Goal: Task Accomplishment & Management: Use online tool/utility

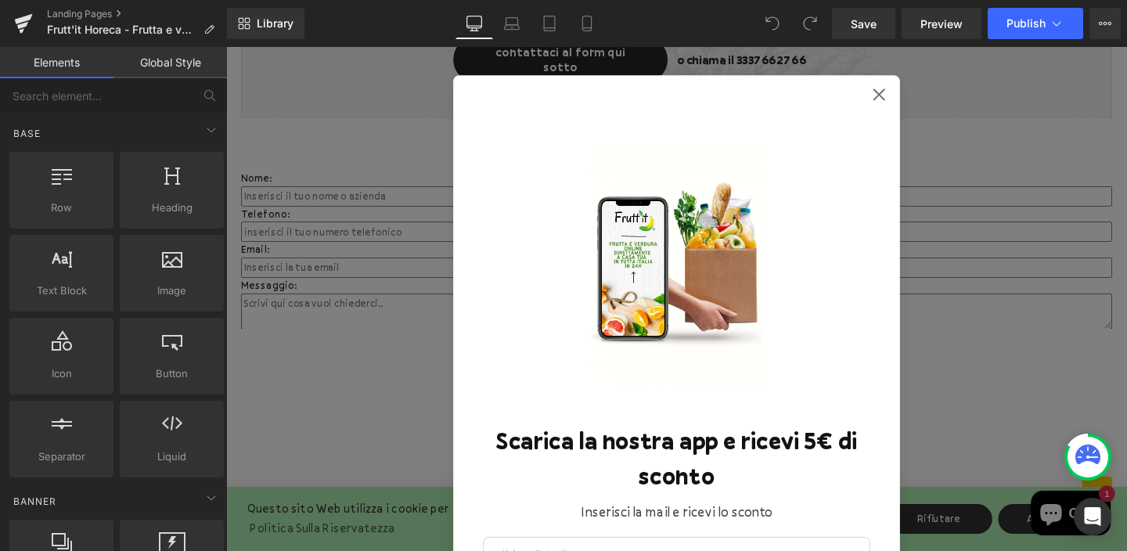
scroll to position [1995, 0]
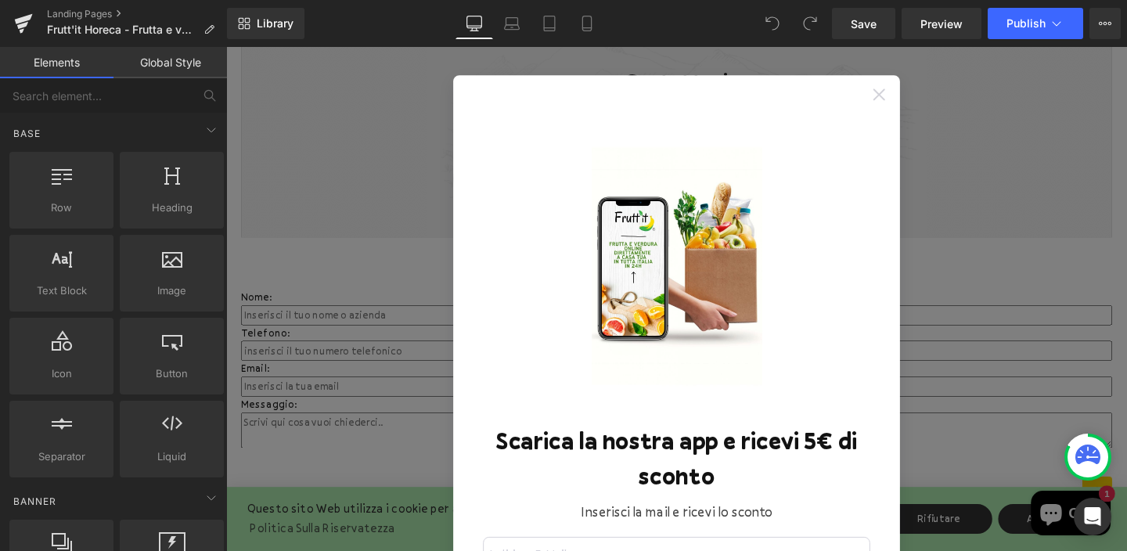
click at [911, 92] on icon at bounding box center [913, 97] width 13 height 13
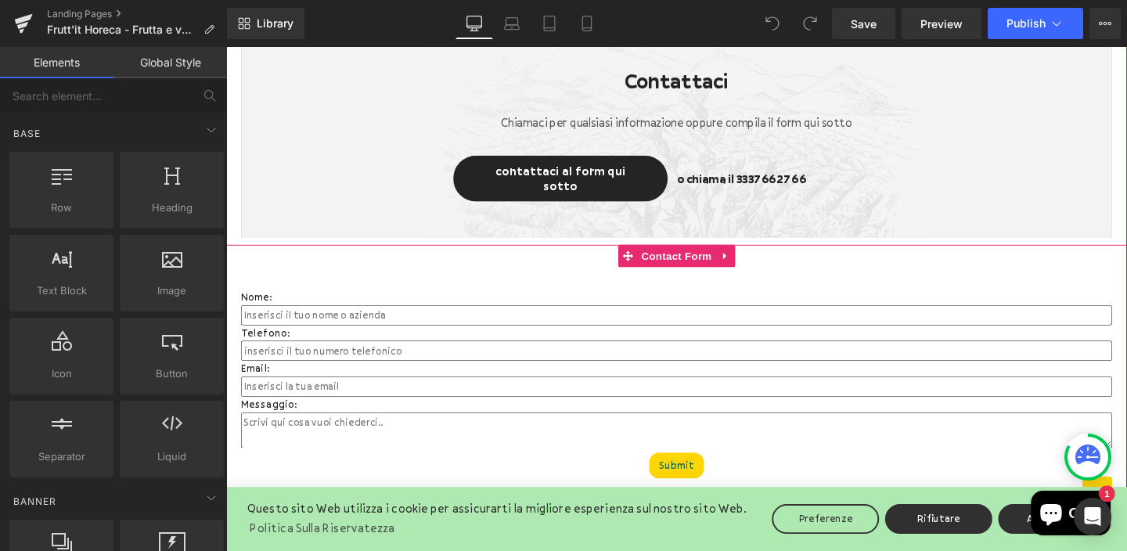
click at [508, 255] on div "Nome: Text Block Text Field Telefono: Text Block Text Field Email: Text Block E…" at bounding box center [699, 390] width 947 height 270
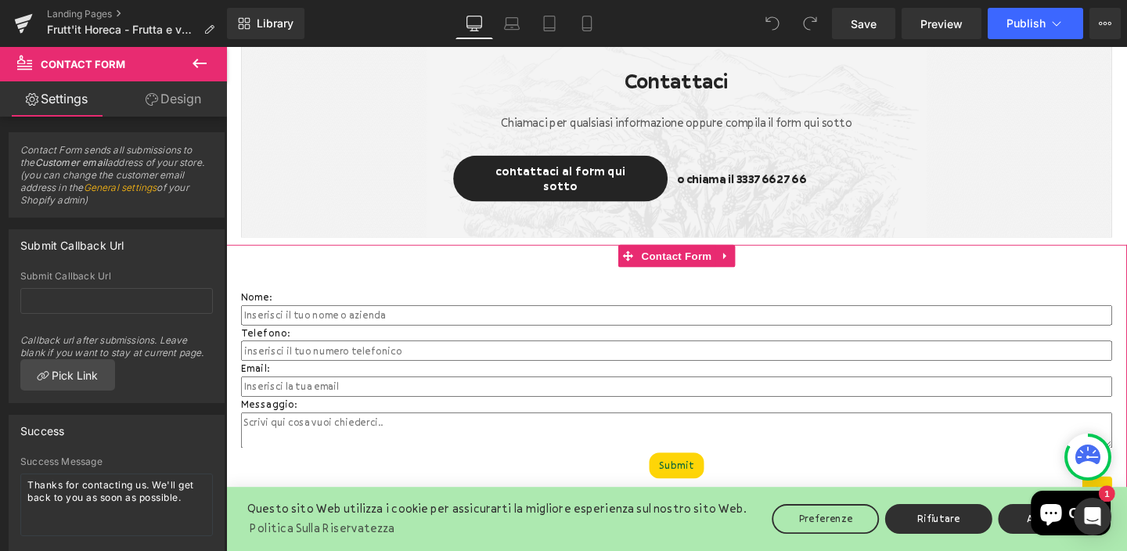
click at [162, 103] on link "Design" at bounding box center [174, 98] width 114 height 35
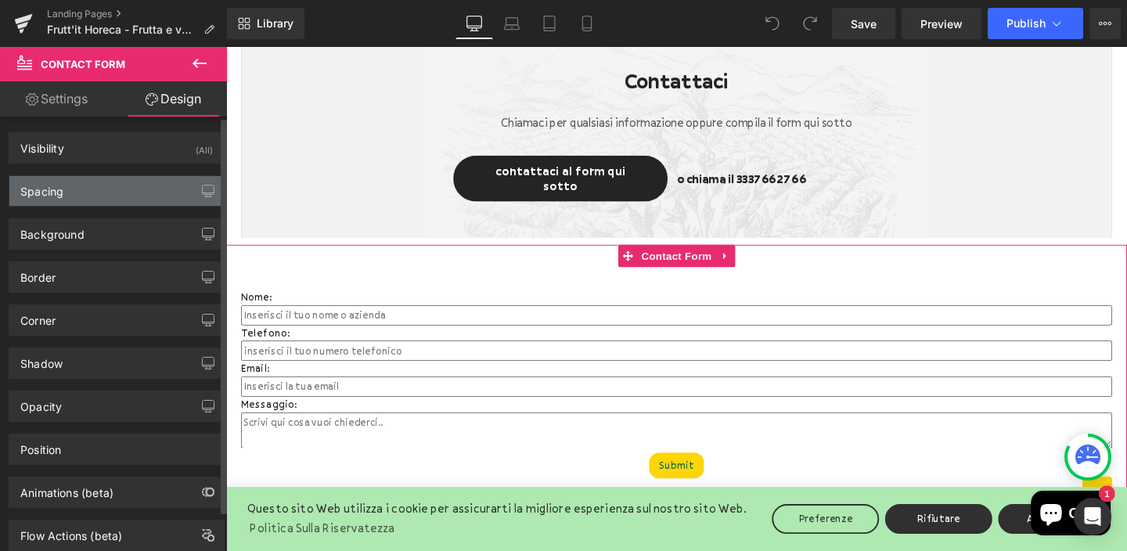
click at [161, 190] on div "Spacing" at bounding box center [116, 191] width 215 height 30
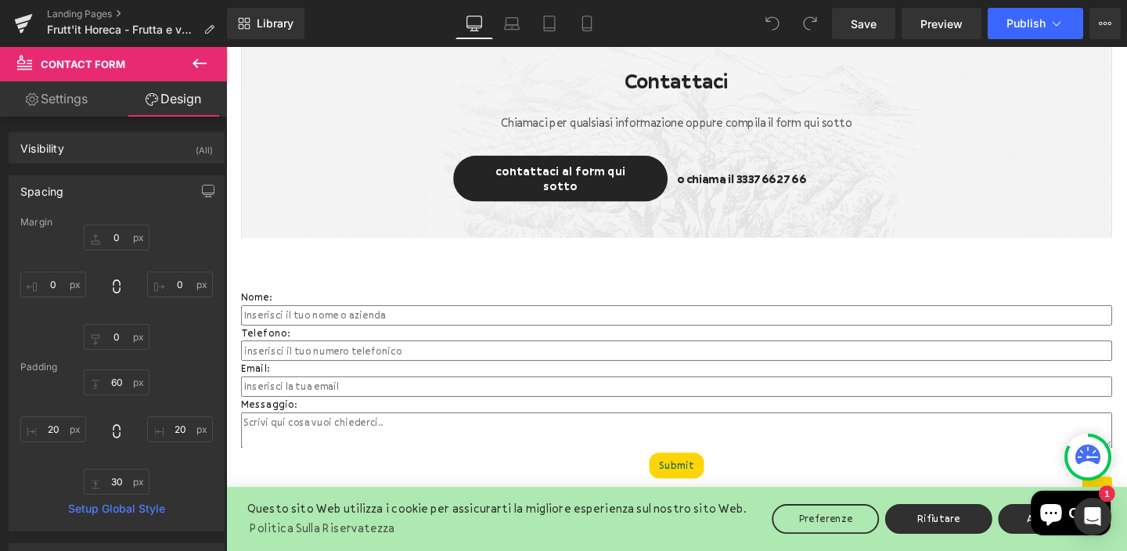
click at [197, 58] on icon at bounding box center [199, 63] width 19 height 19
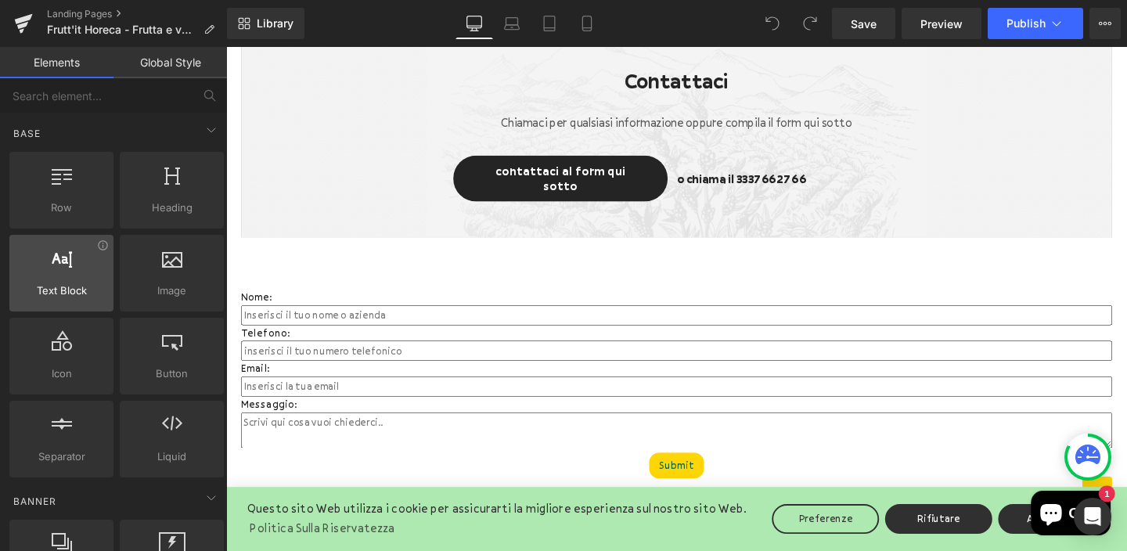
scroll to position [67, 0]
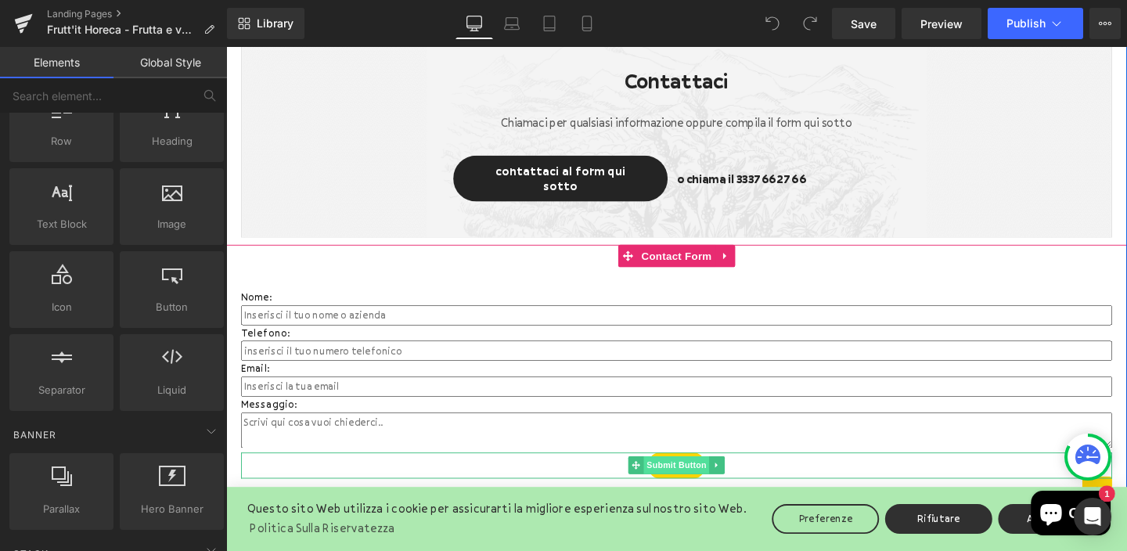
click at [690, 478] on span "Submit Button" at bounding box center [700, 487] width 69 height 19
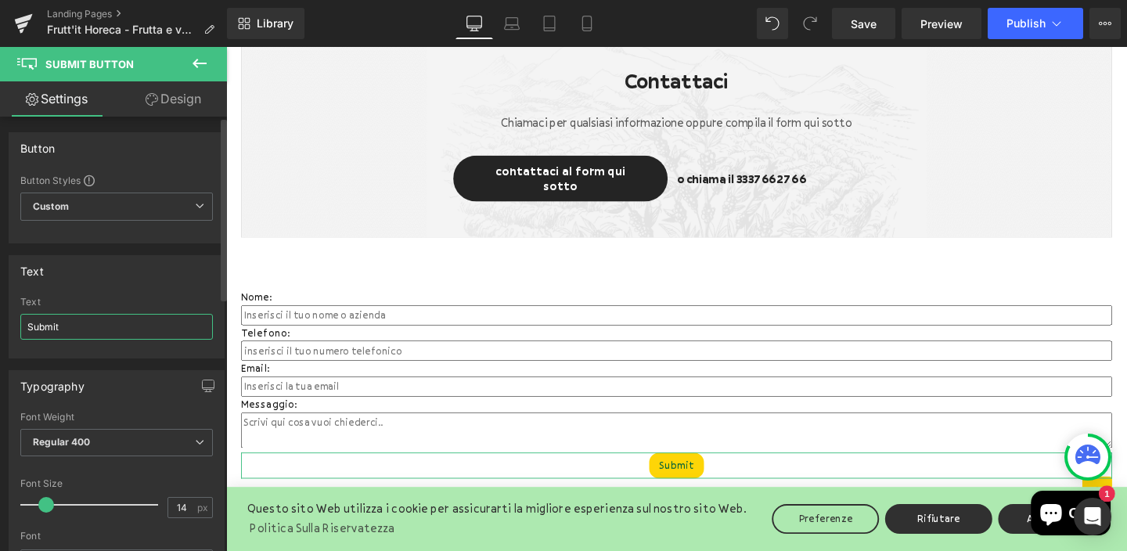
click at [131, 323] on input "Submit" at bounding box center [116, 327] width 193 height 26
type input "Invia"
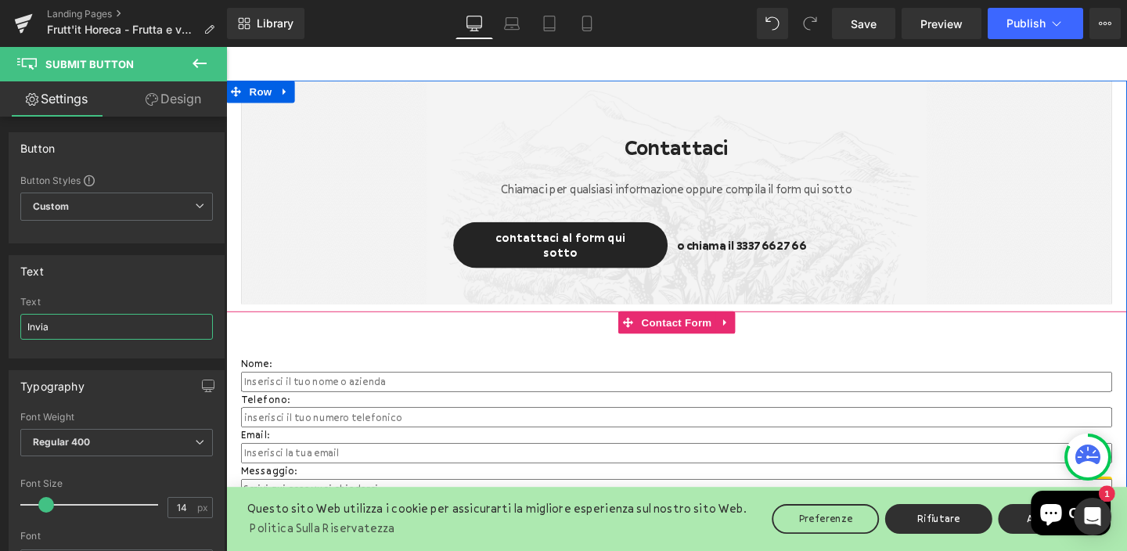
scroll to position [1924, 0]
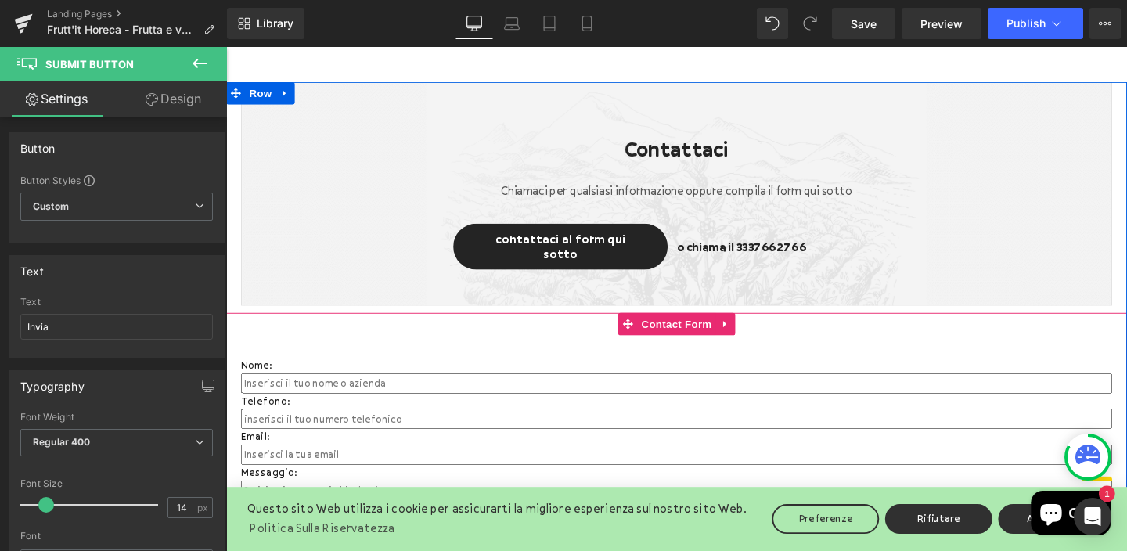
click at [502, 326] on div "Nome: Text Block Text Field Telefono: Text Block Text Field Email: Text Block E…" at bounding box center [699, 461] width 947 height 270
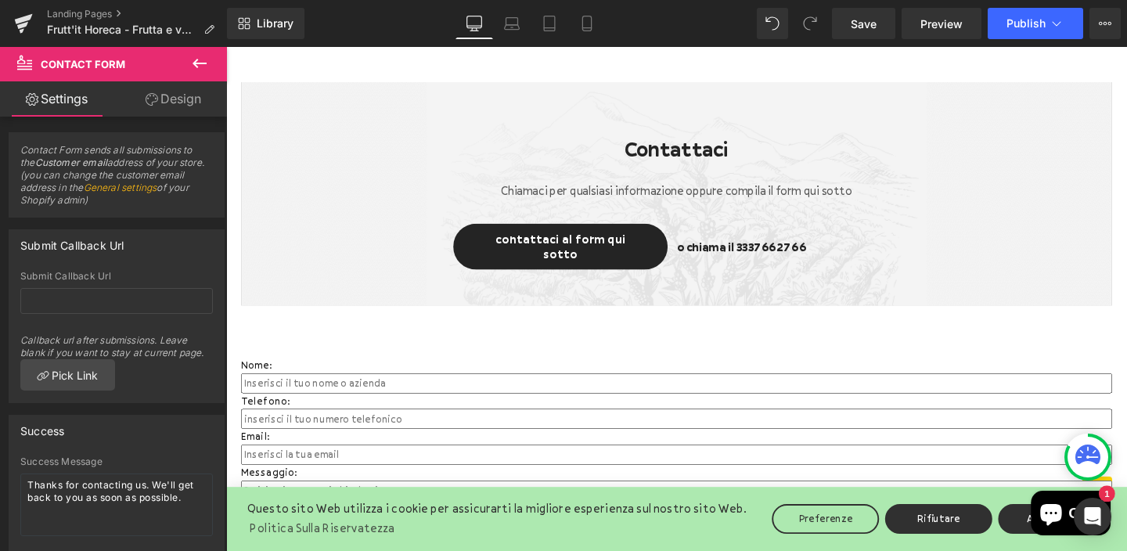
click at [201, 60] on icon at bounding box center [199, 63] width 19 height 19
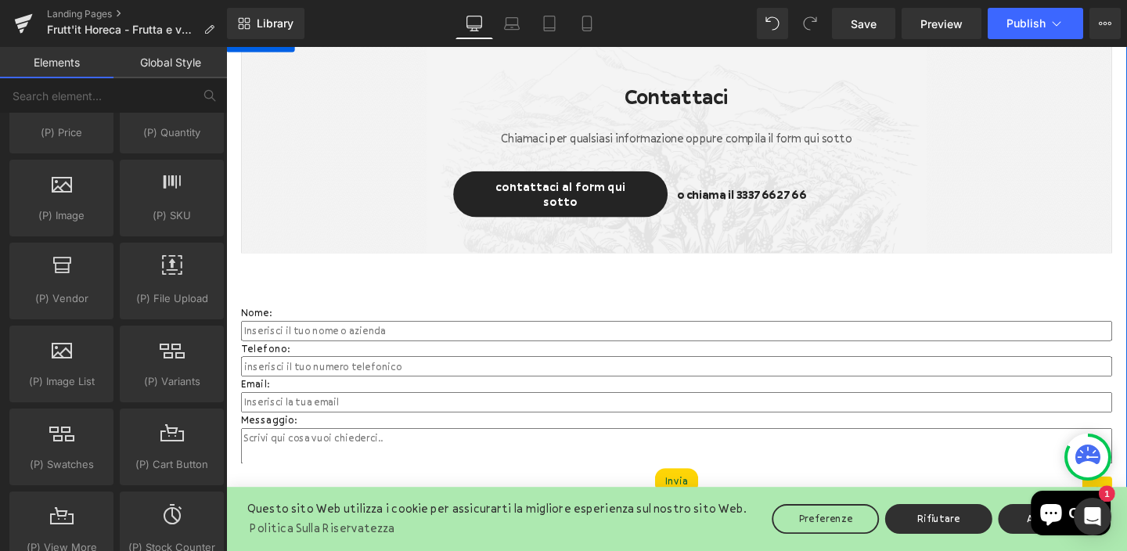
scroll to position [1981, 0]
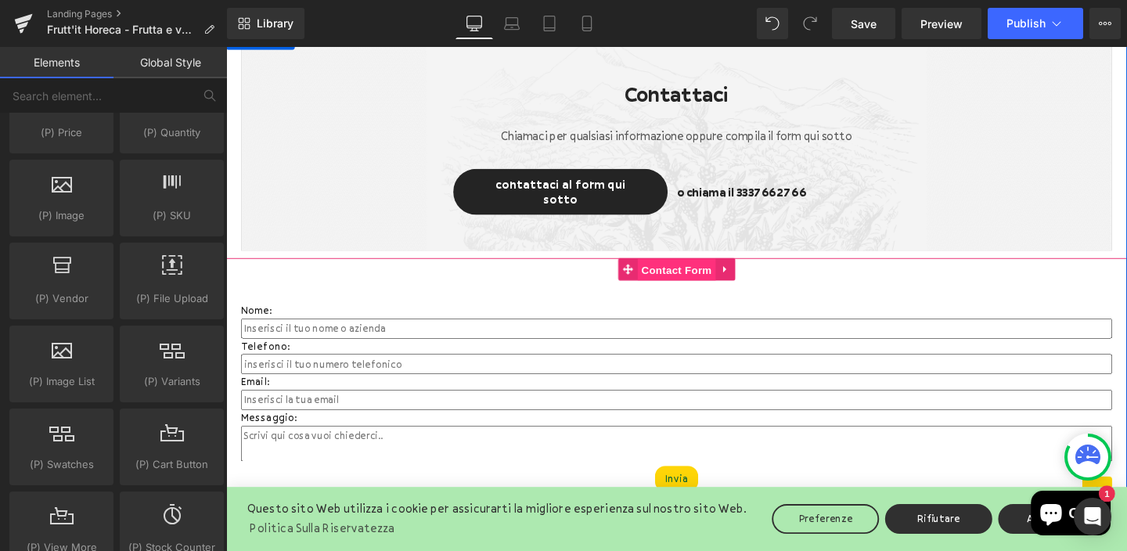
click at [688, 270] on span "Contact Form" at bounding box center [700, 281] width 82 height 23
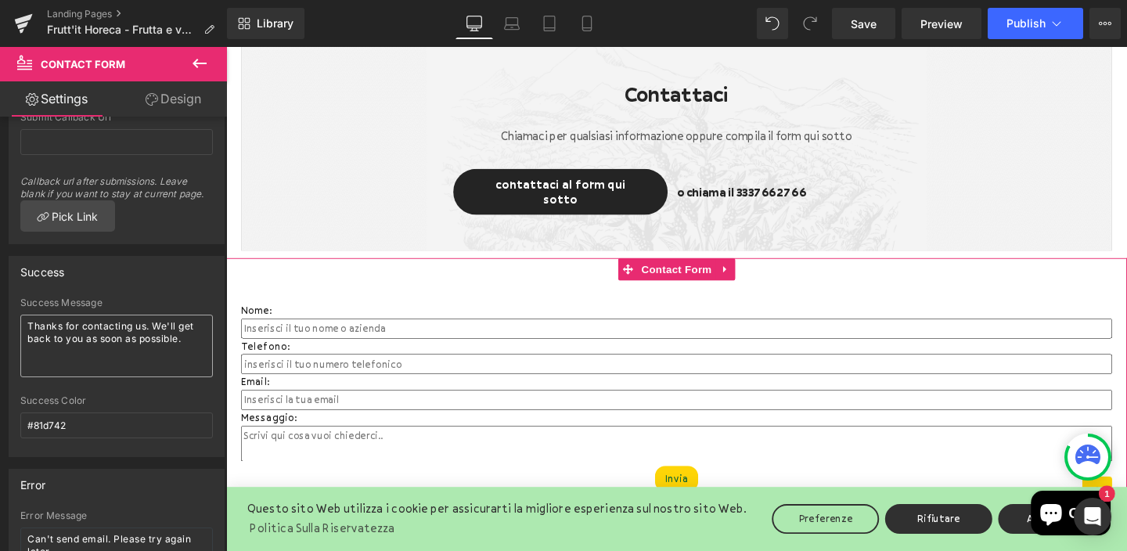
scroll to position [210, 0]
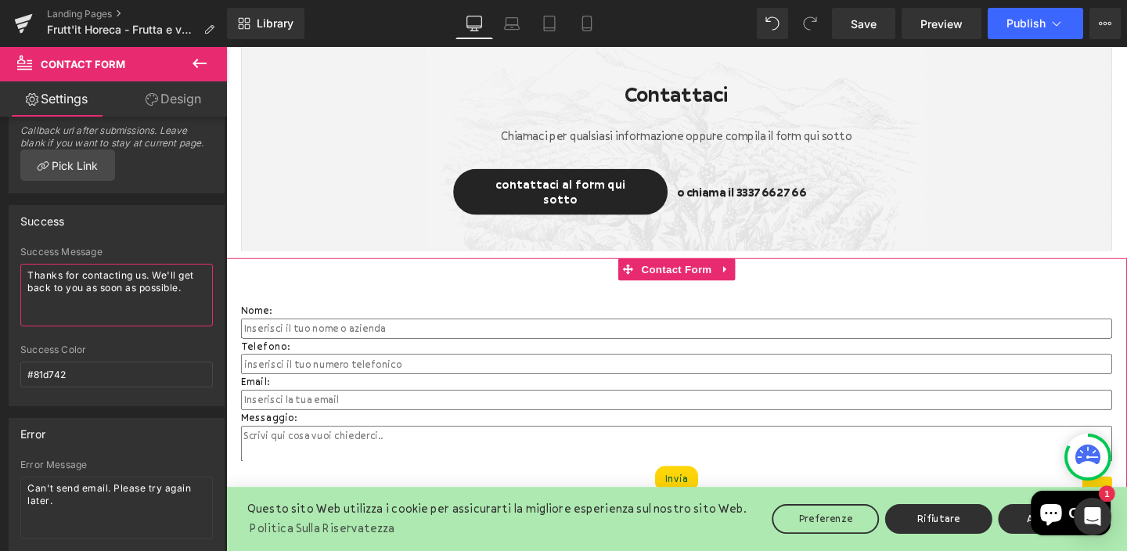
click at [121, 291] on textarea "Thanks for contacting us. We'll get back to you as soon as possible." at bounding box center [116, 295] width 193 height 63
paste textarea "Grazie per averci contattato. Ti risponderemo il prima possibile."
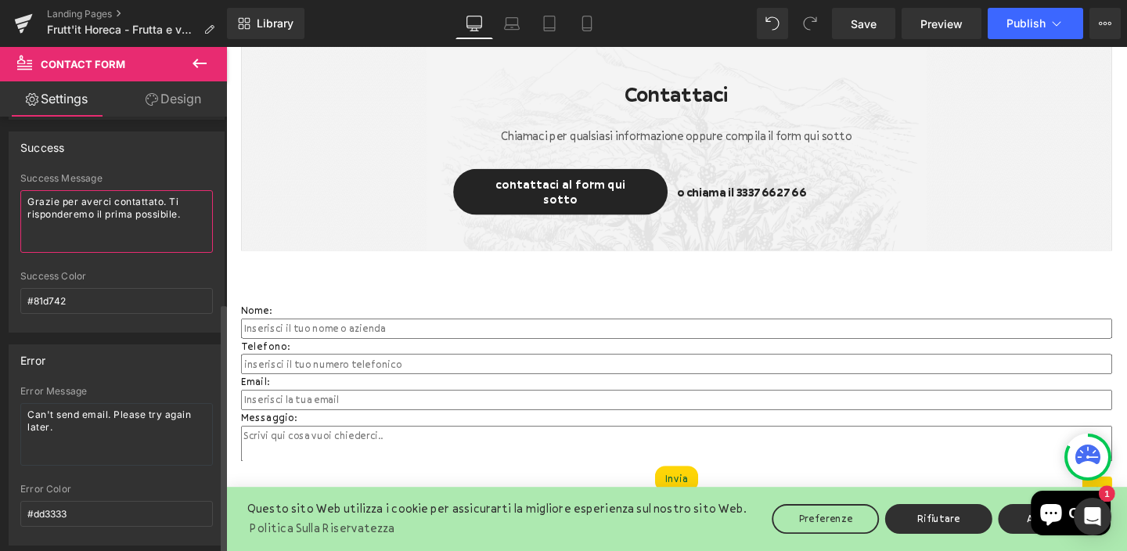
scroll to position [321, 0]
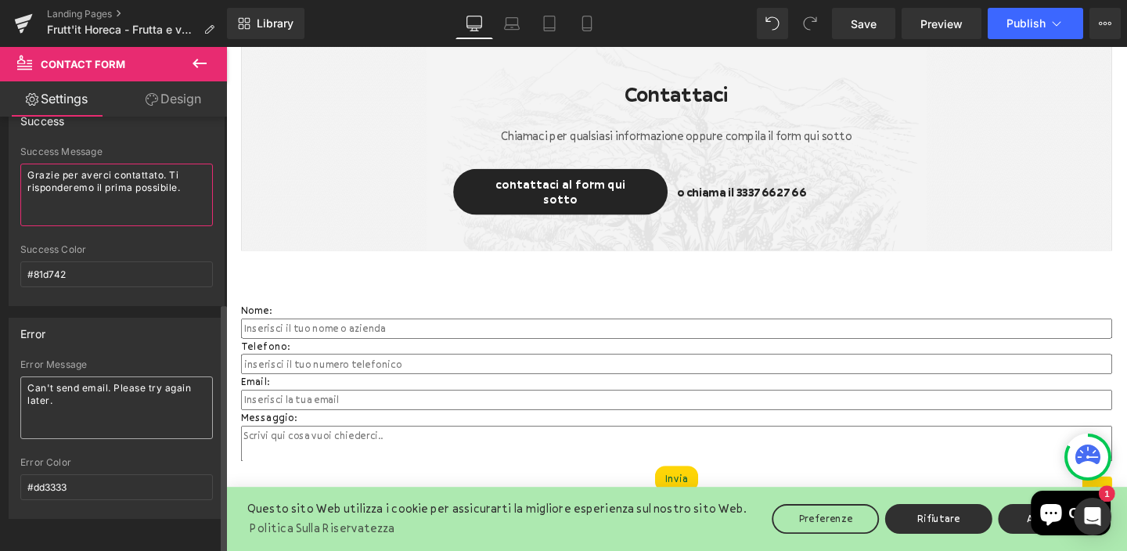
type textarea "Grazie per averci contattato. Ti risponderemo il prima possibile."
click at [135, 394] on textarea "Can't send email. Please try again later." at bounding box center [116, 408] width 193 height 63
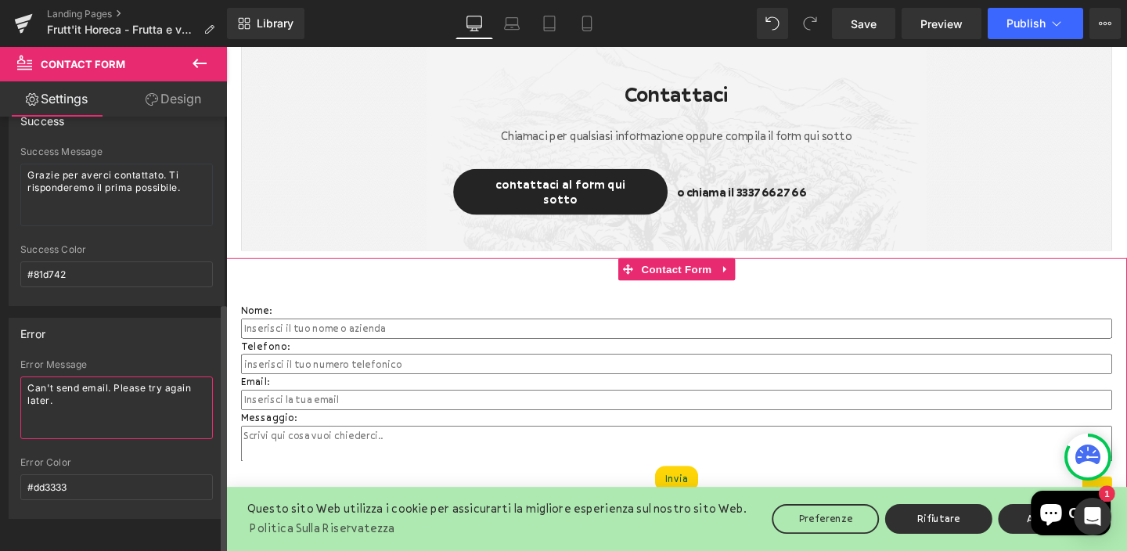
paste textarea "Impossibile inviare l'e-mail. Riprova più tardi."
type textarea "Impossibile inviare l'e-mail. Riprova più tardi."
click at [174, 111] on link "Design" at bounding box center [174, 98] width 114 height 35
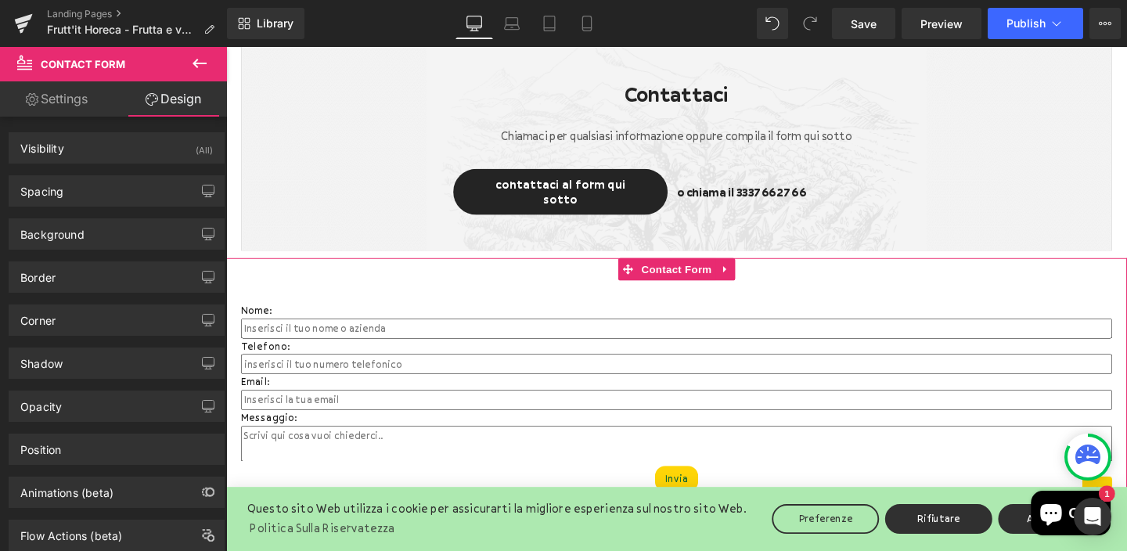
type input "0"
type input "60"
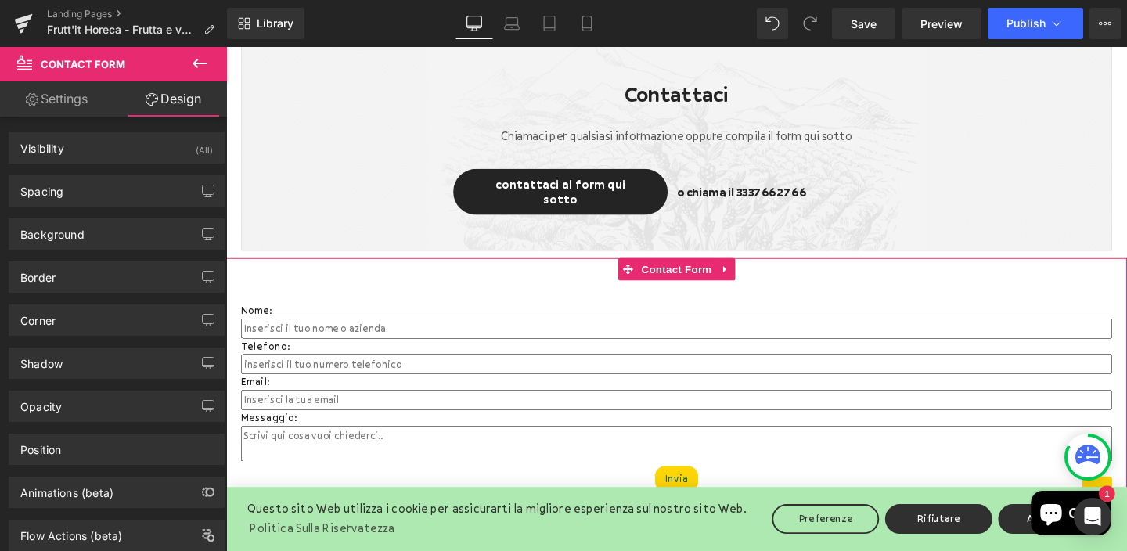
type input "20"
type input "30"
type input "20"
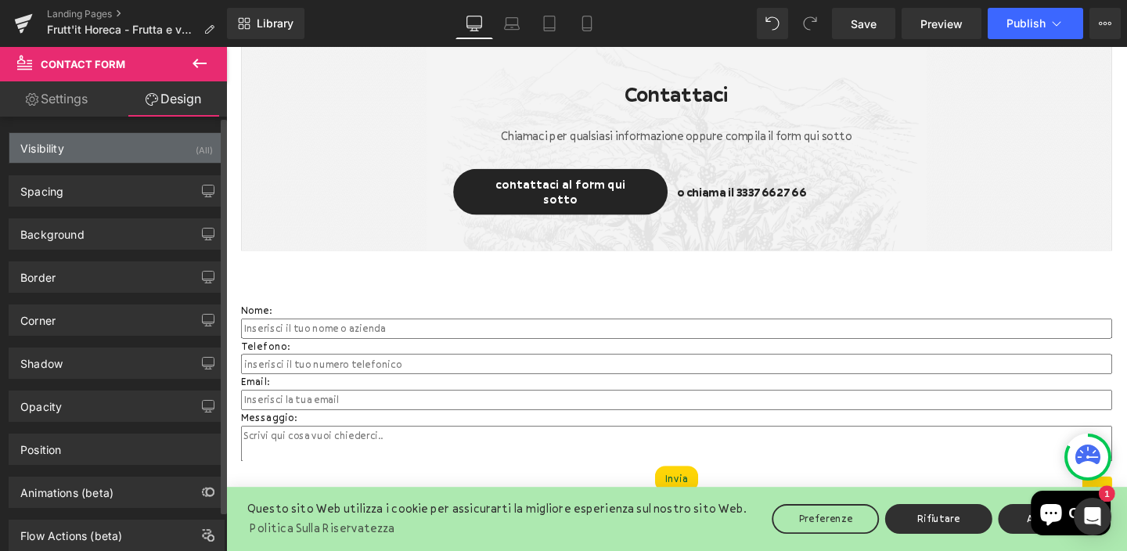
click at [130, 153] on div "Visibility (All)" at bounding box center [116, 148] width 215 height 30
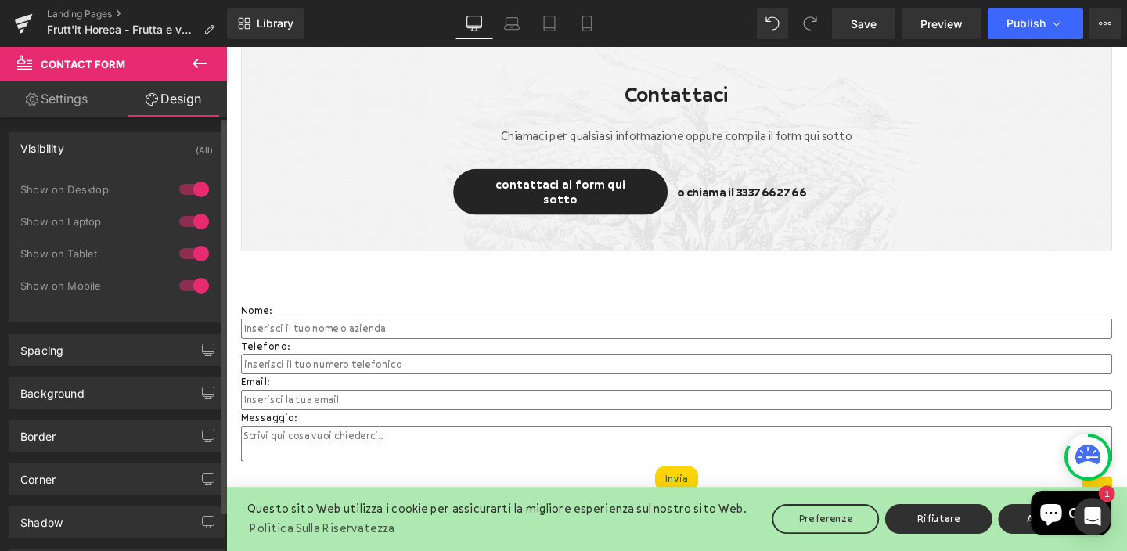
scroll to position [1, 0]
click at [192, 183] on div at bounding box center [194, 188] width 38 height 25
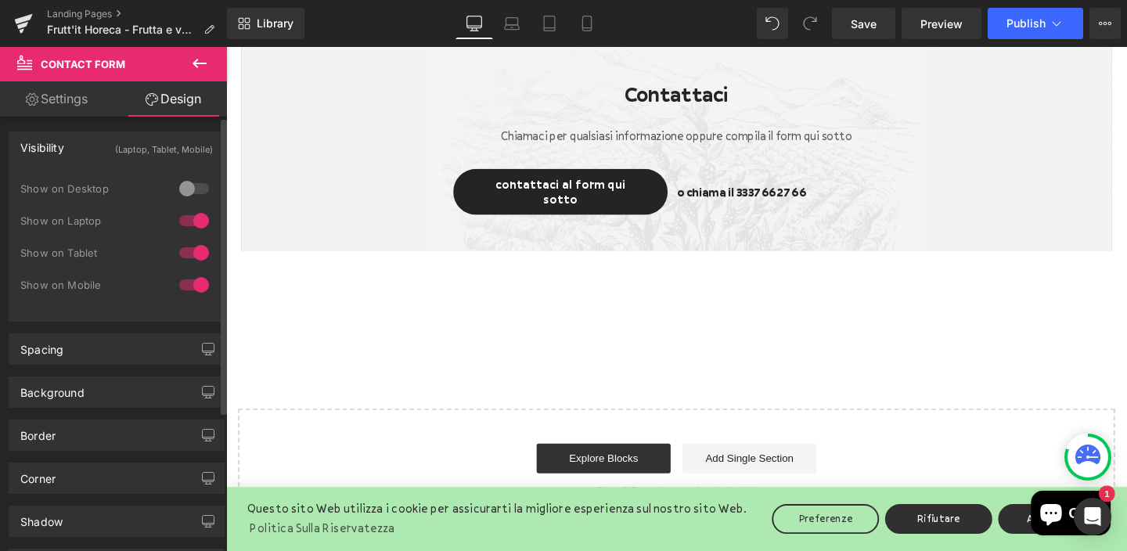
click at [192, 183] on div at bounding box center [194, 188] width 38 height 25
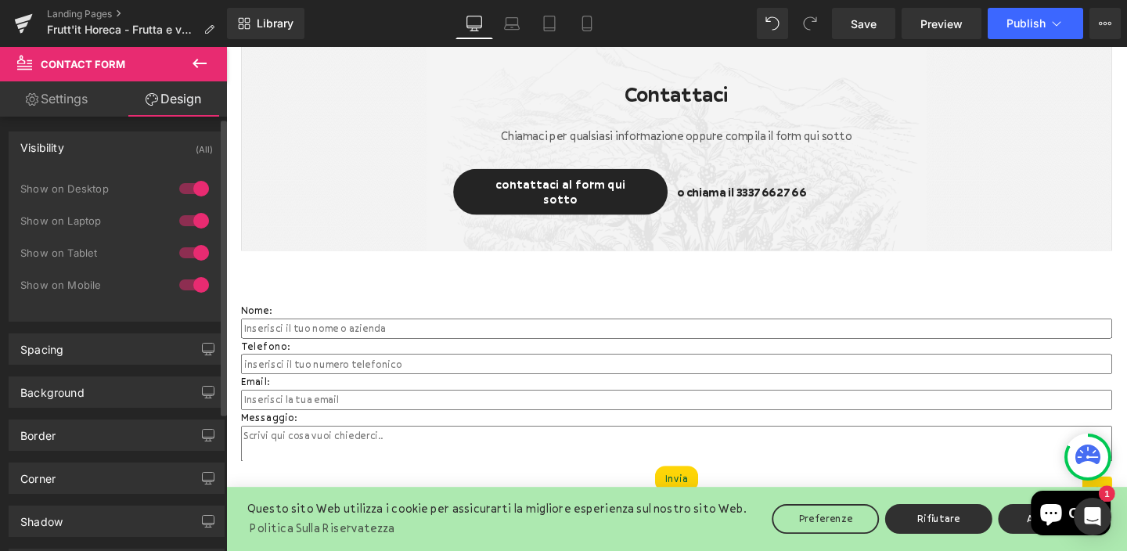
scroll to position [2, 0]
click at [134, 340] on div "Spacing" at bounding box center [116, 349] width 215 height 30
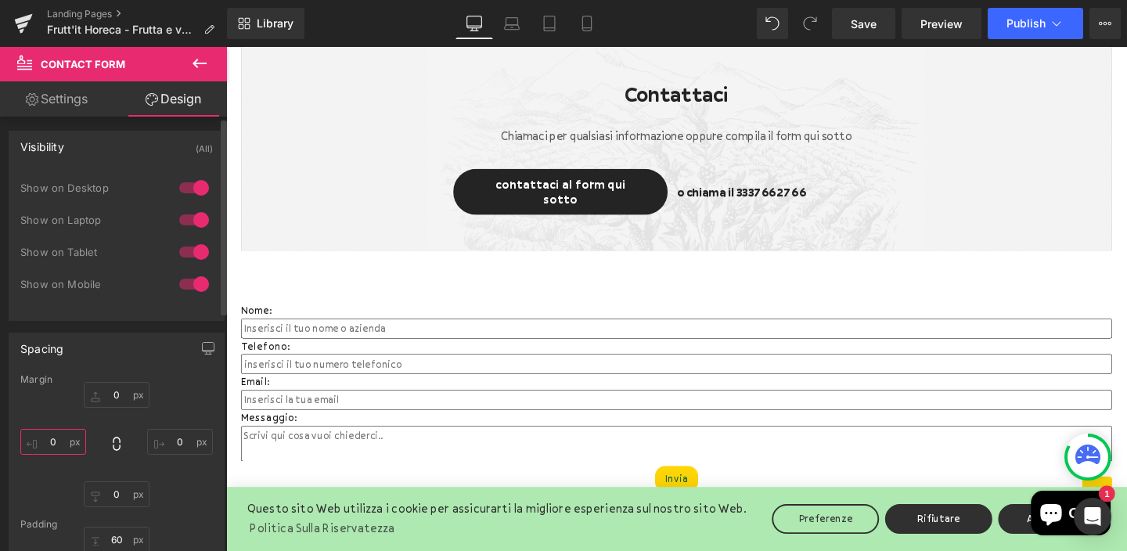
click at [62, 445] on input "0" at bounding box center [53, 442] width 66 height 26
type input "10"
click at [185, 439] on input "0" at bounding box center [180, 442] width 66 height 26
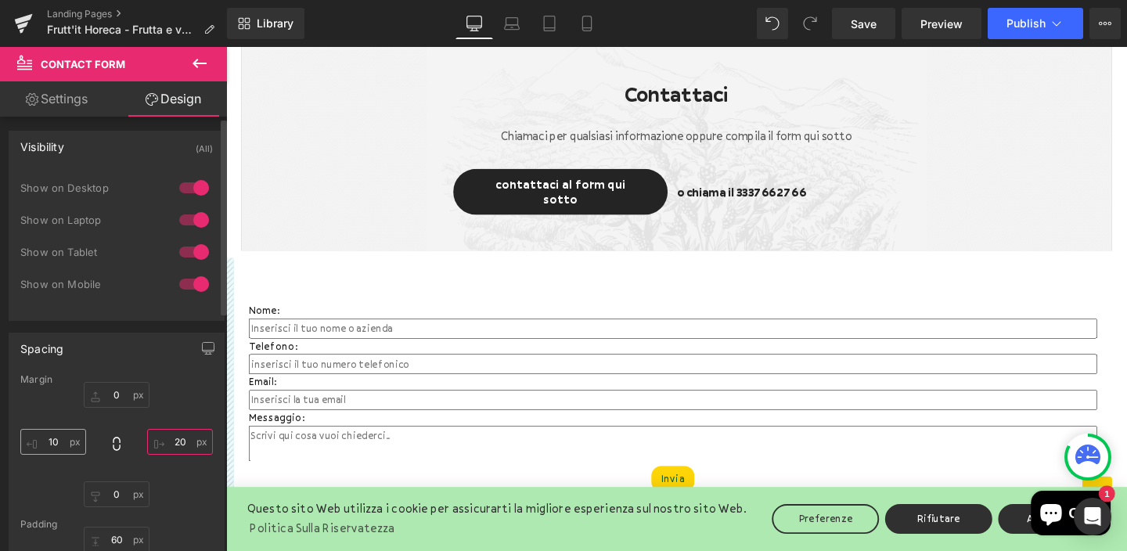
type input "20"
click at [65, 439] on input "10" at bounding box center [53, 442] width 66 height 26
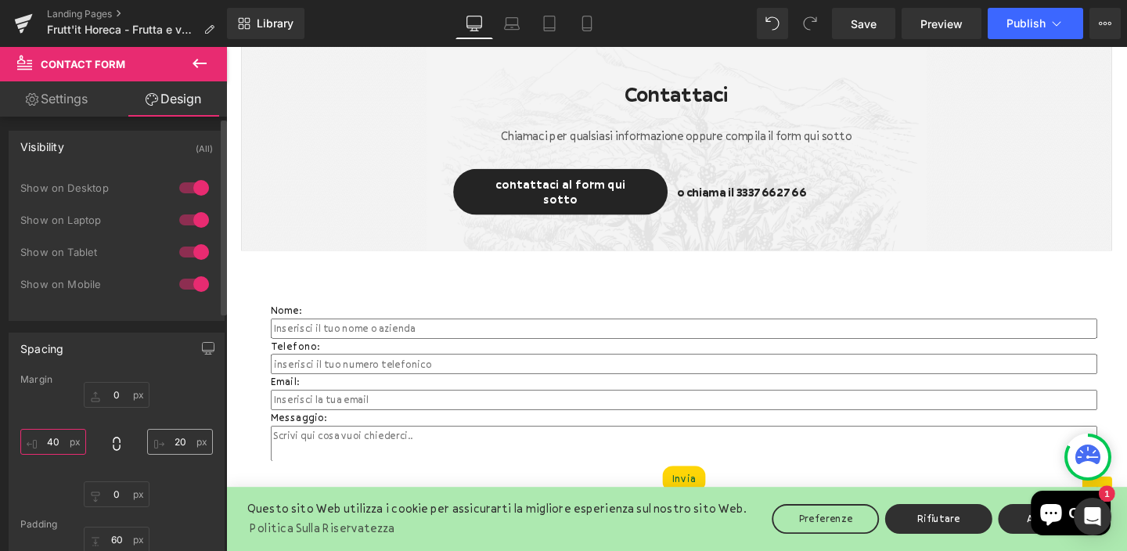
type input "40"
click at [174, 441] on input "20" at bounding box center [180, 442] width 66 height 26
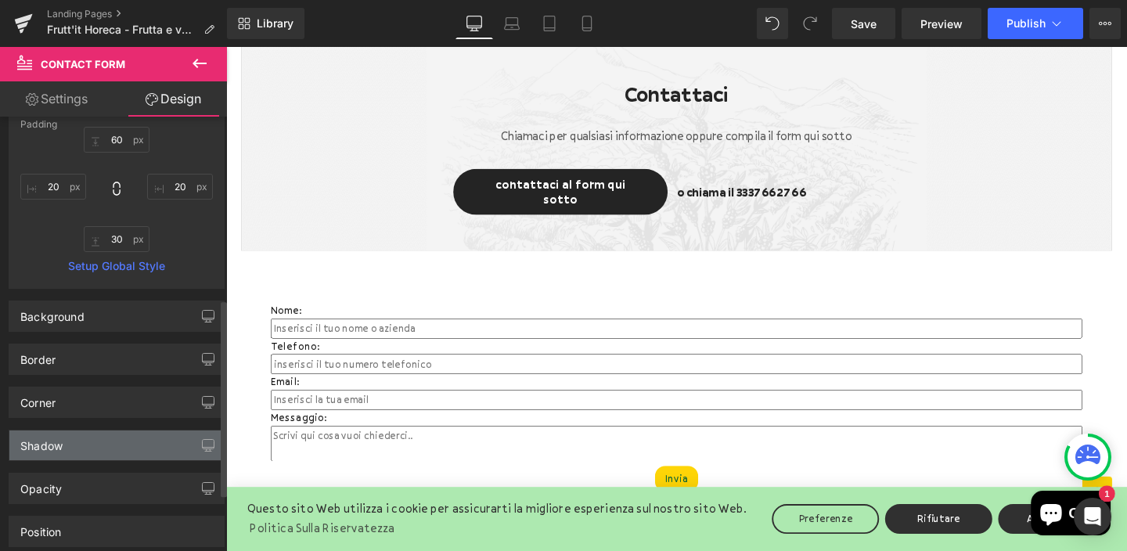
scroll to position [426, 0]
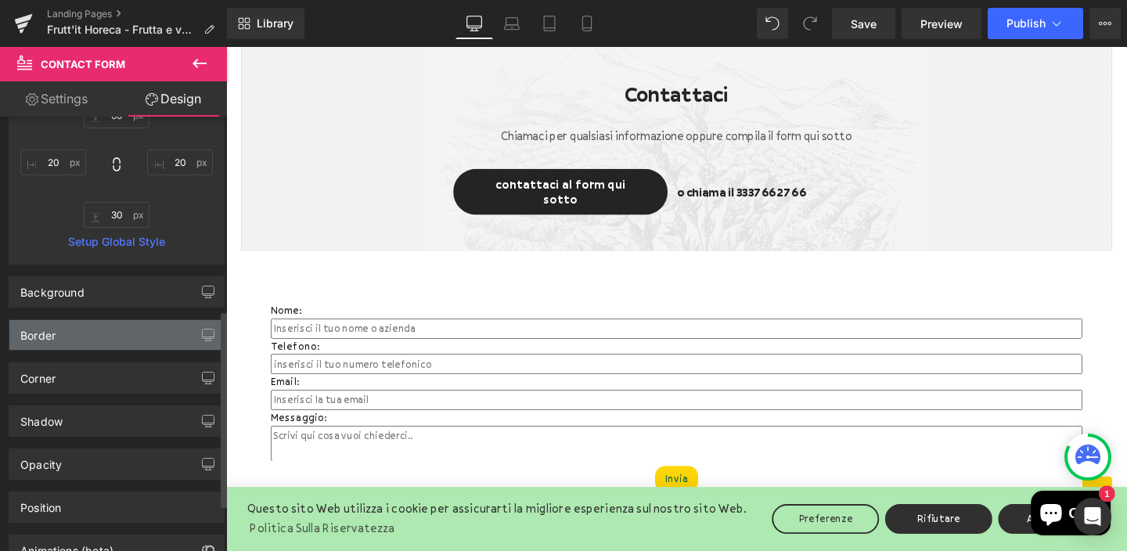
type input "40"
click at [76, 328] on div "Border" at bounding box center [116, 335] width 215 height 30
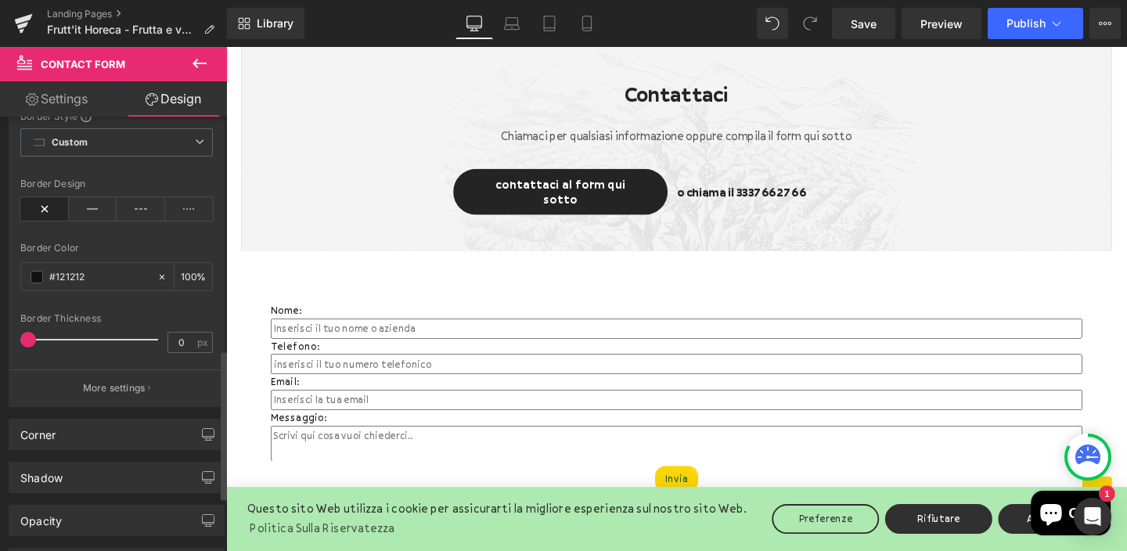
scroll to position [676, 0]
drag, startPoint x: 27, startPoint y: 338, endPoint x: 99, endPoint y: 339, distance: 72.0
click at [99, 339] on span at bounding box center [104, 342] width 16 height 16
drag, startPoint x: 103, startPoint y: 343, endPoint x: 67, endPoint y: 344, distance: 36.8
click at [67, 344] on span at bounding box center [64, 342] width 16 height 16
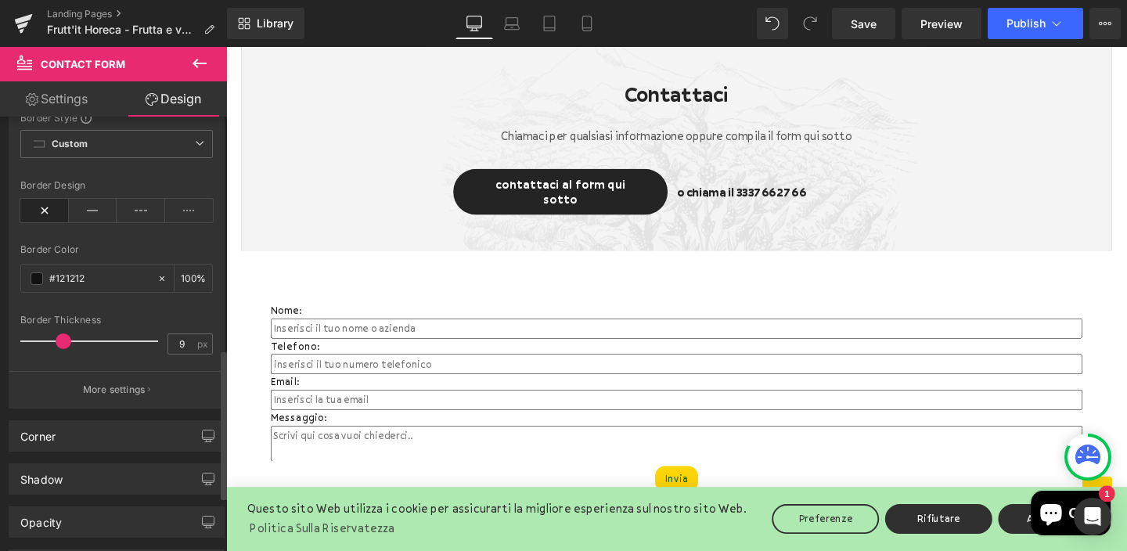
type input "8"
drag, startPoint x: 68, startPoint y: 343, endPoint x: 44, endPoint y: 330, distance: 27.7
click at [56, 340] on span at bounding box center [64, 342] width 16 height 16
click at [96, 207] on icon at bounding box center [93, 210] width 49 height 23
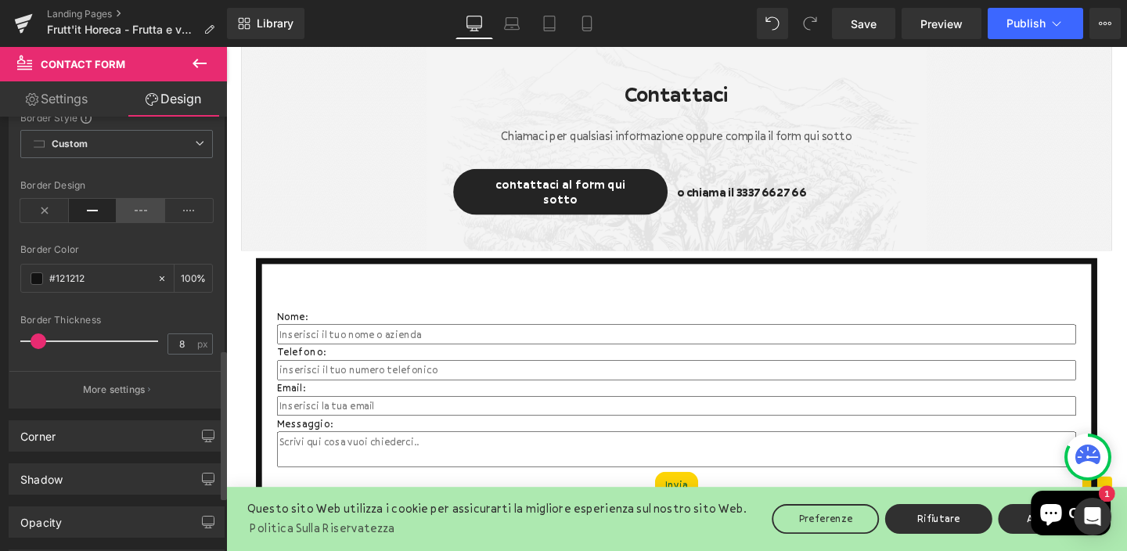
click at [131, 207] on icon at bounding box center [141, 210] width 49 height 23
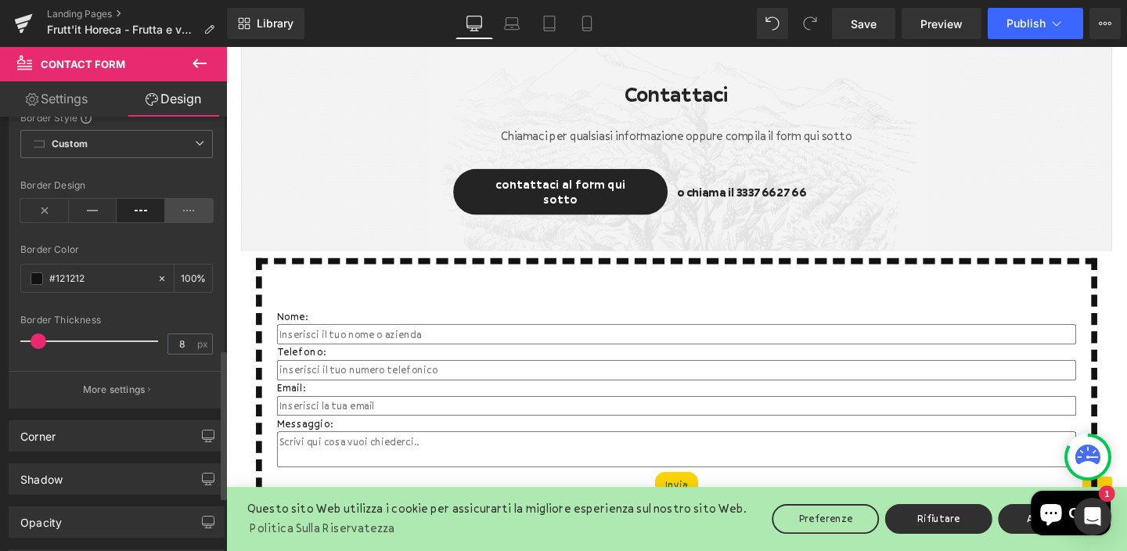
click at [165, 208] on icon at bounding box center [189, 210] width 49 height 23
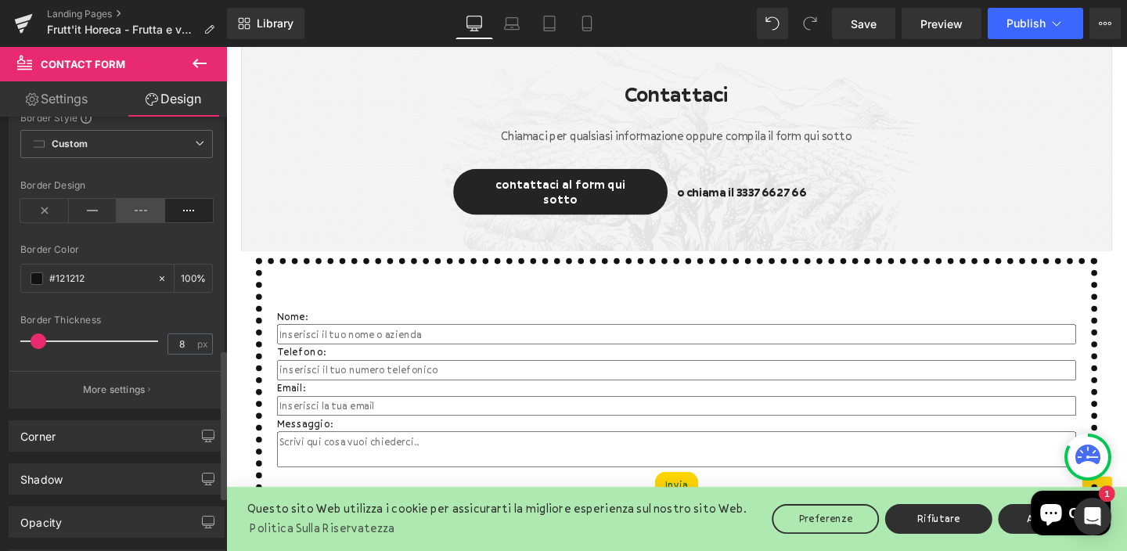
click at [129, 210] on icon at bounding box center [141, 210] width 49 height 23
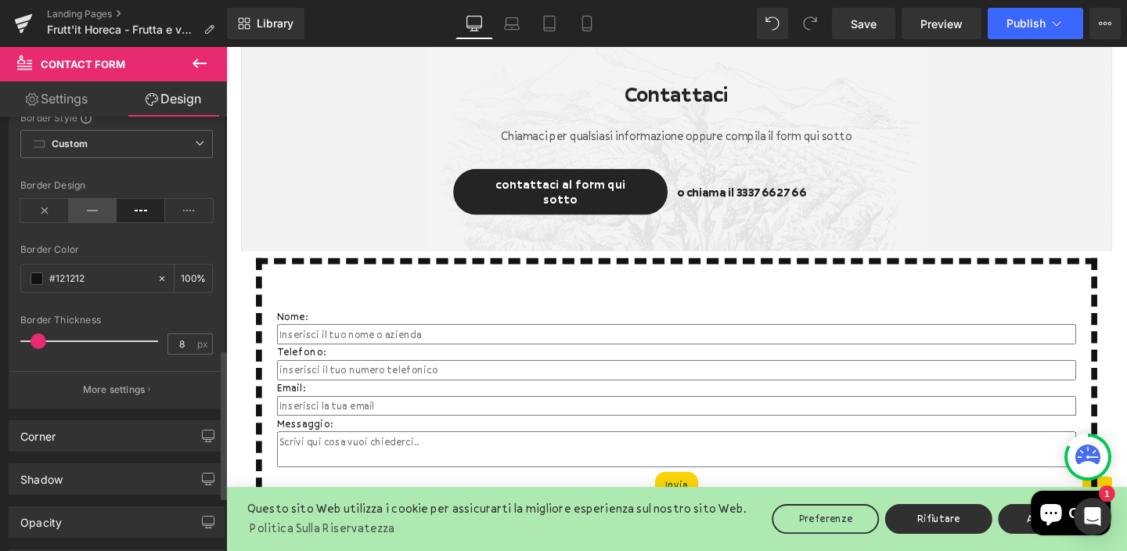
click at [93, 209] on icon at bounding box center [93, 210] width 49 height 23
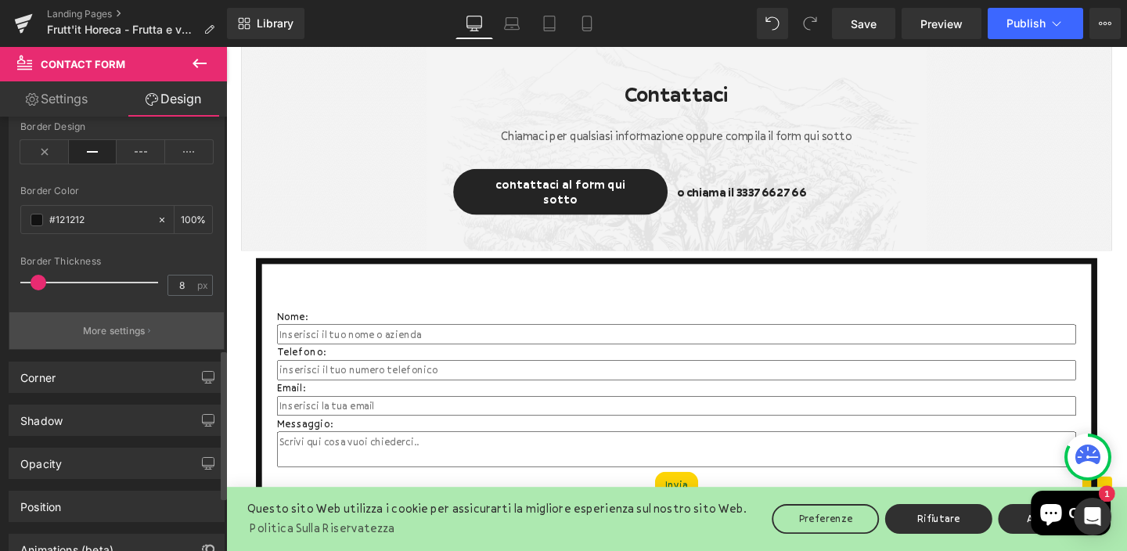
scroll to position [836, 0]
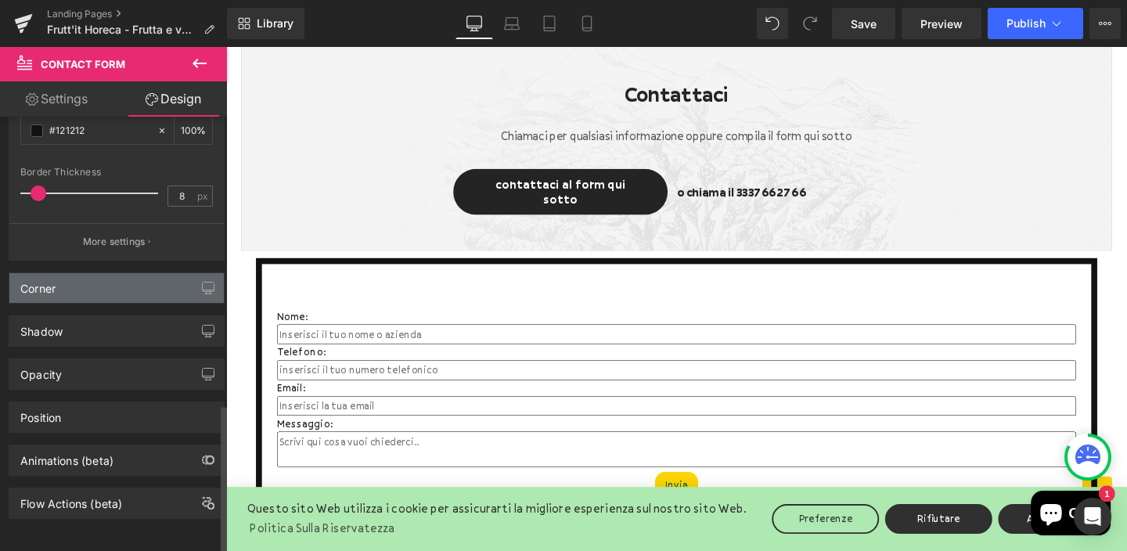
click at [110, 273] on div "Corner" at bounding box center [116, 288] width 215 height 30
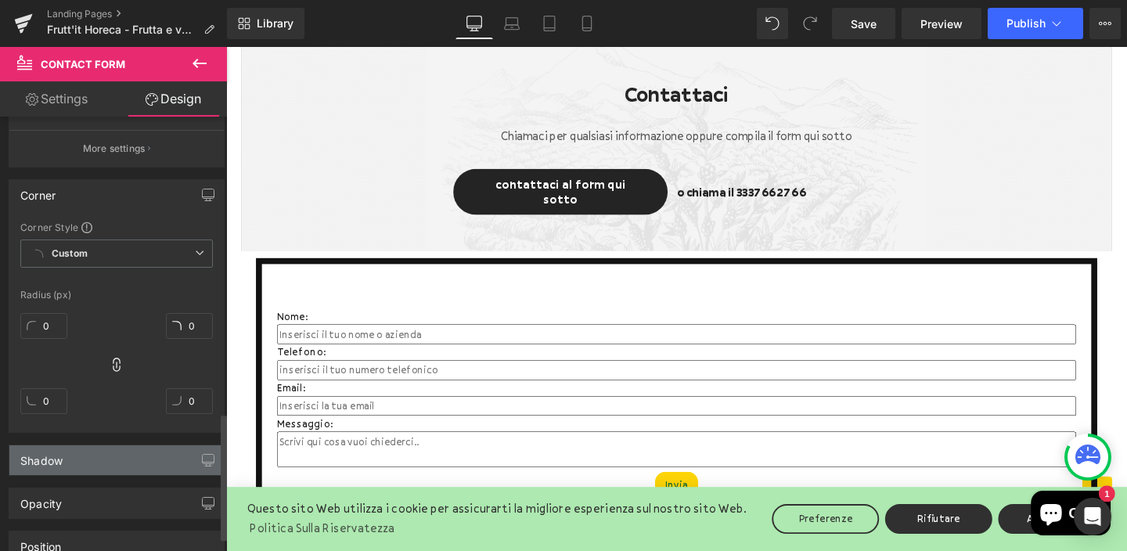
scroll to position [1012, 0]
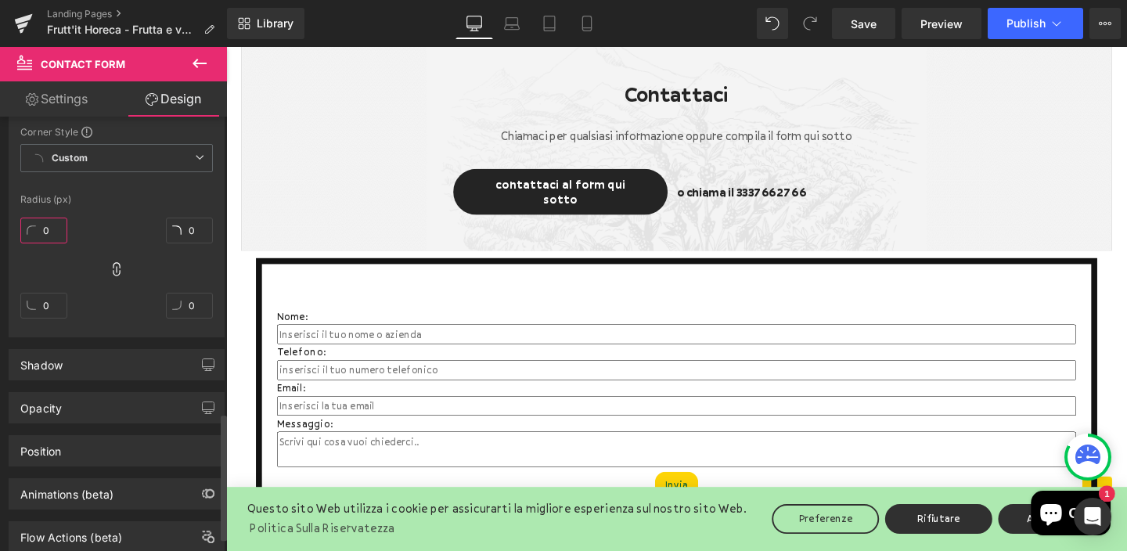
click at [46, 233] on input "0" at bounding box center [43, 231] width 47 height 26
type input "2"
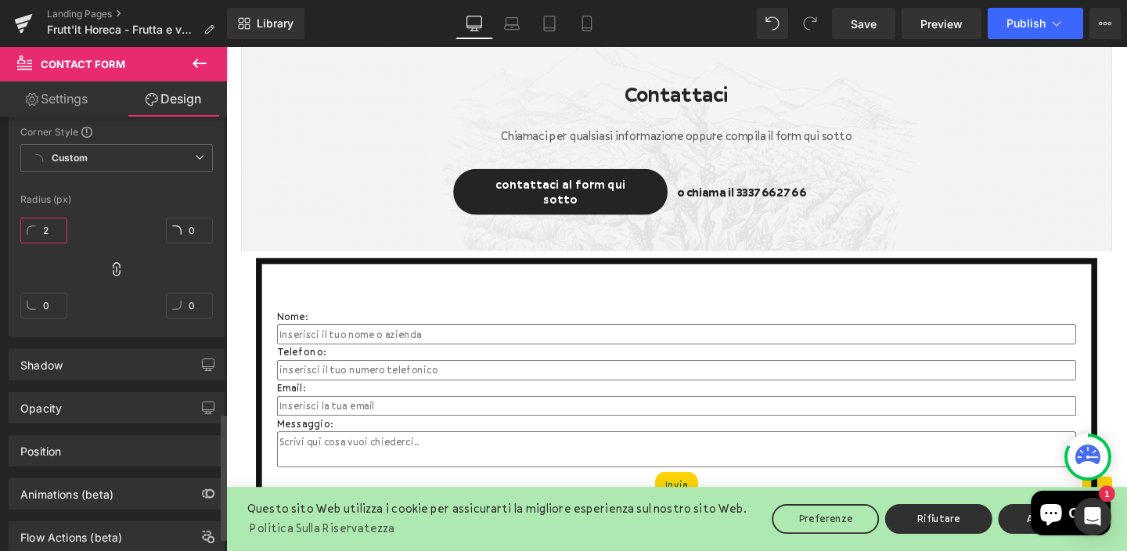
type input "2"
type input "20"
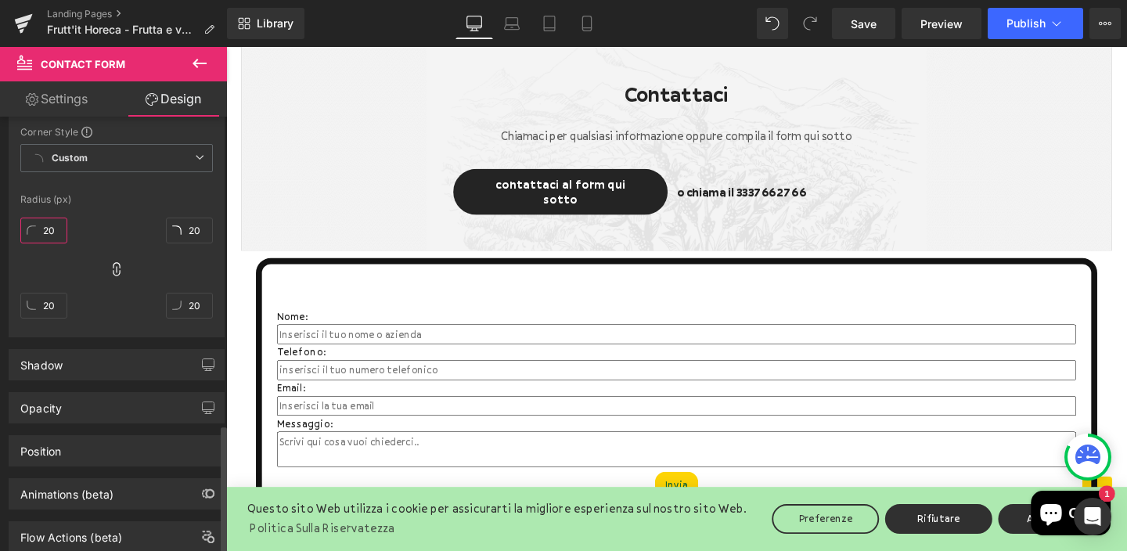
scroll to position [1059, 0]
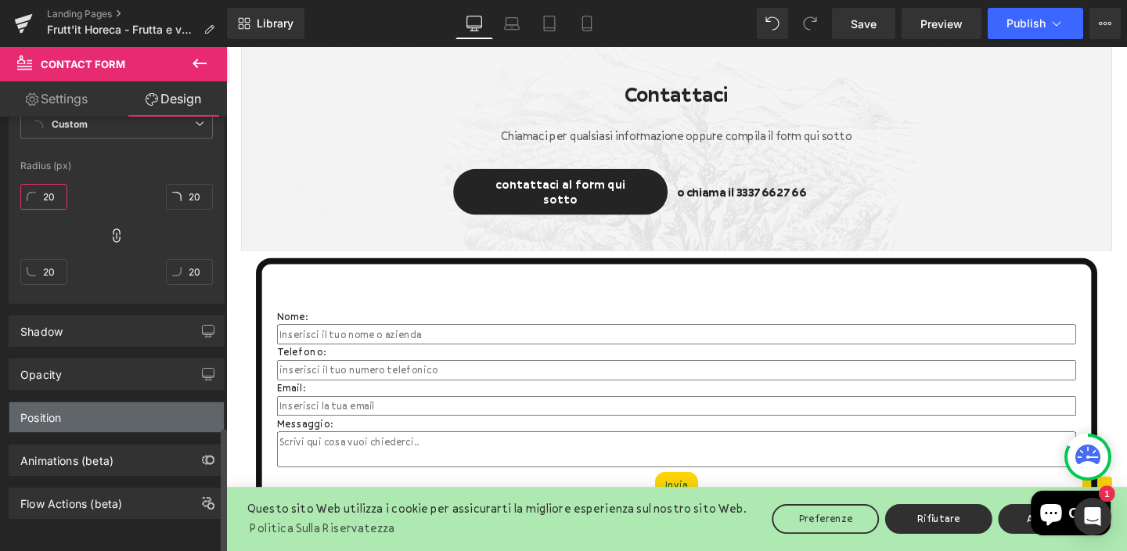
type input "20"
click at [78, 402] on div "Position" at bounding box center [116, 417] width 215 height 30
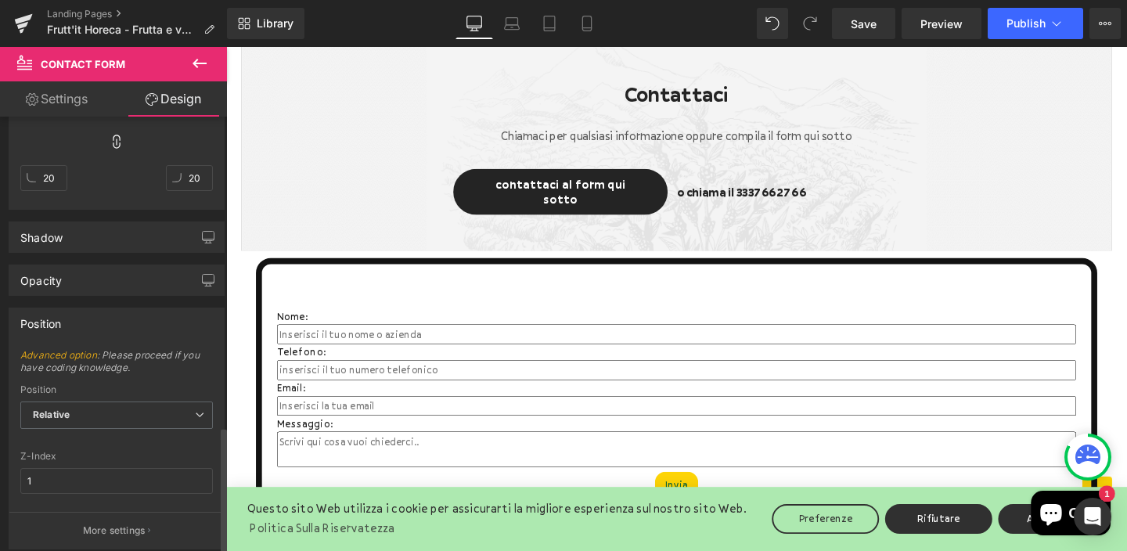
scroll to position [1268, 0]
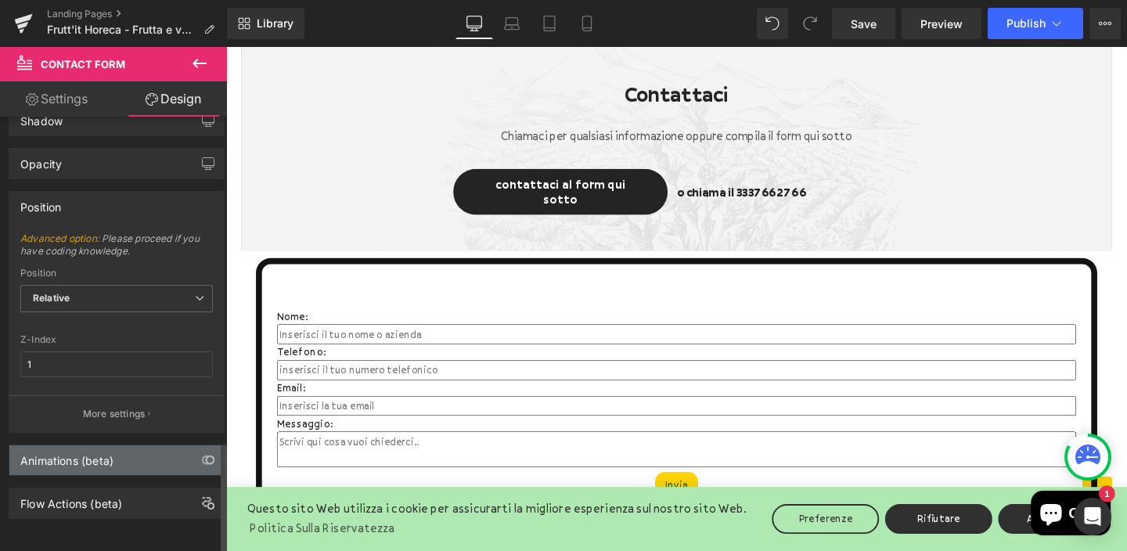
click at [92, 448] on div "Animations (beta)" at bounding box center [66, 457] width 93 height 22
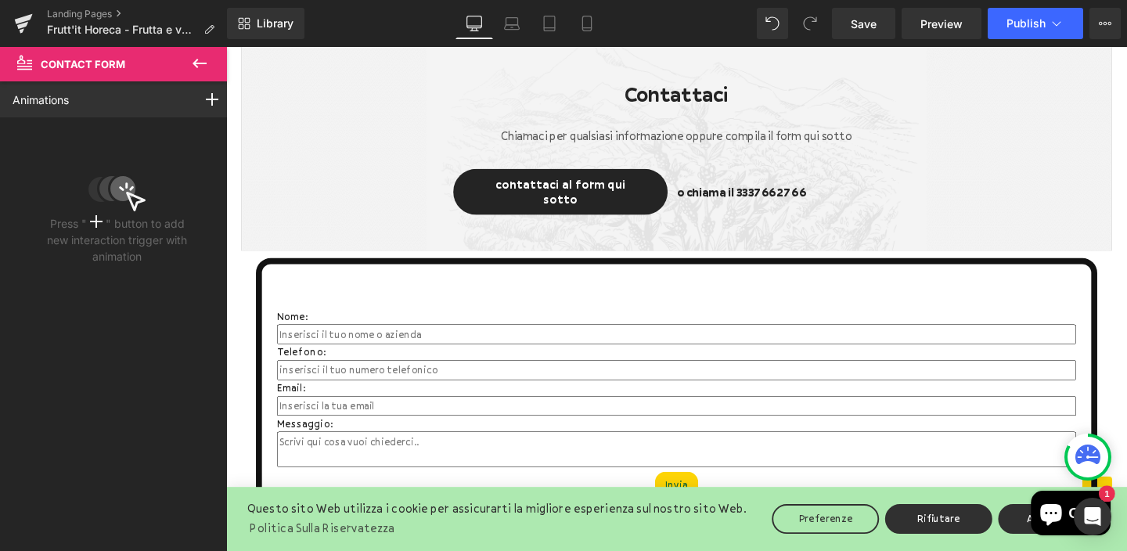
click at [199, 63] on icon at bounding box center [200, 63] width 14 height 9
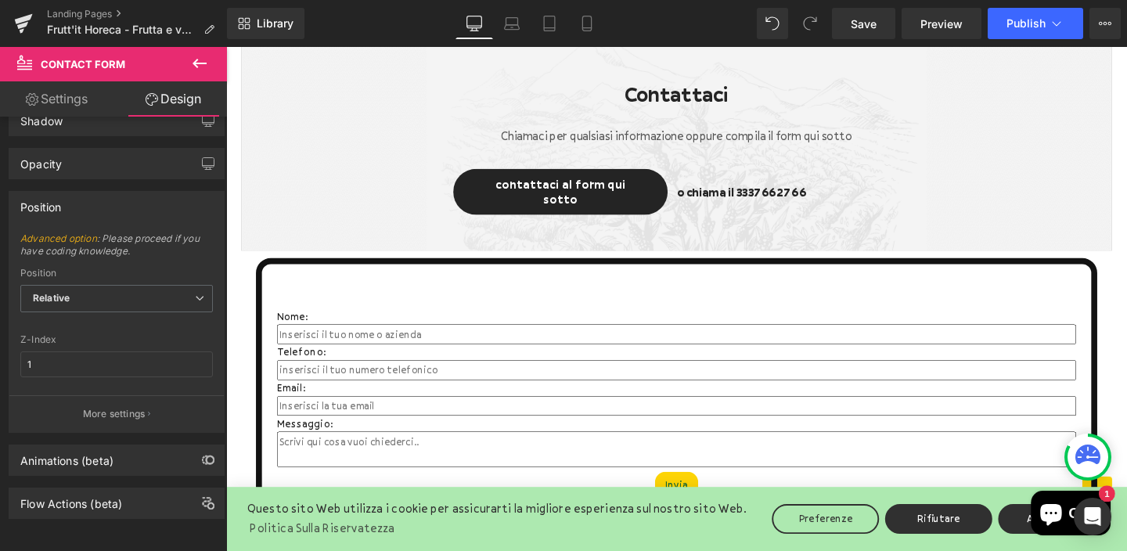
type input "0"
type input "40"
type input "0"
type input "40"
type input "60"
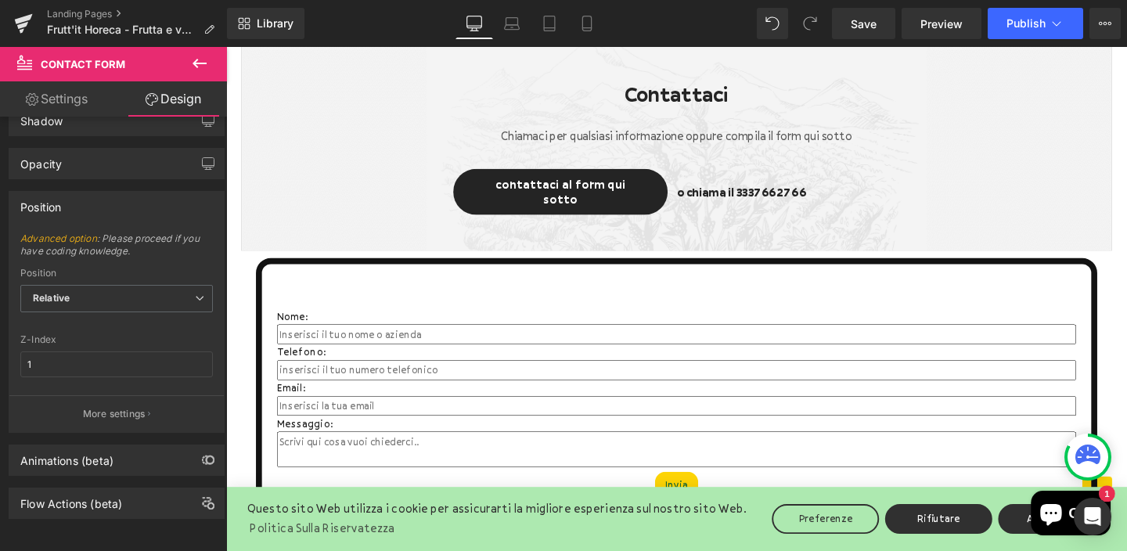
type input "20"
type input "30"
type input "20"
type input "100"
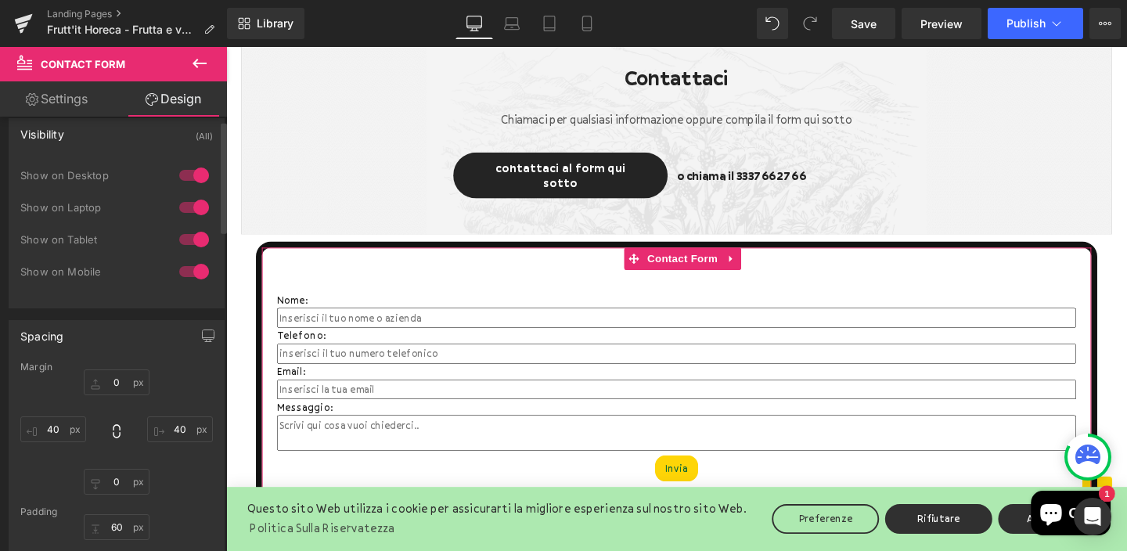
scroll to position [0, 0]
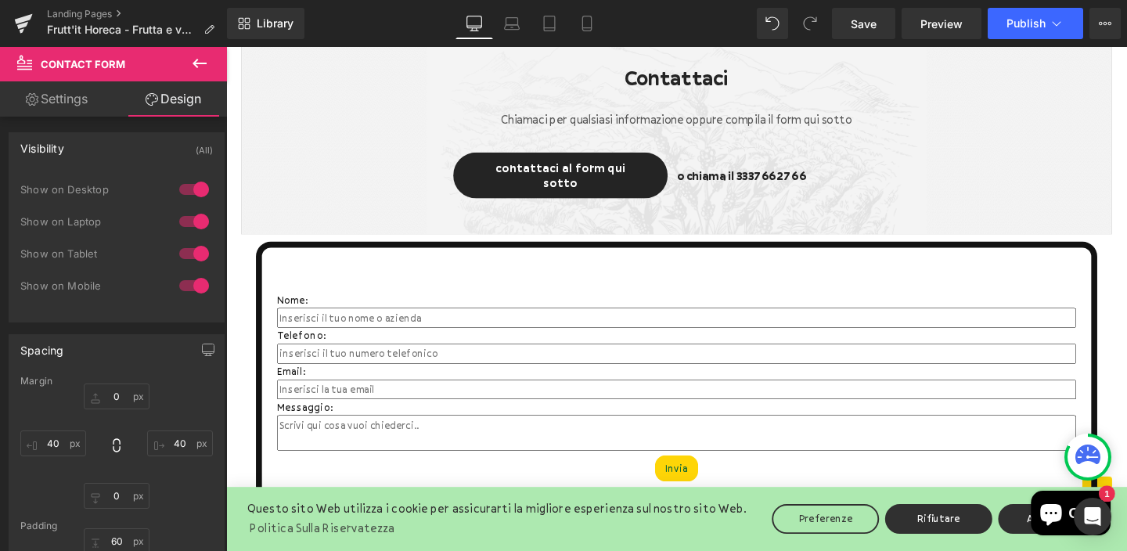
click at [196, 61] on icon at bounding box center [200, 63] width 14 height 9
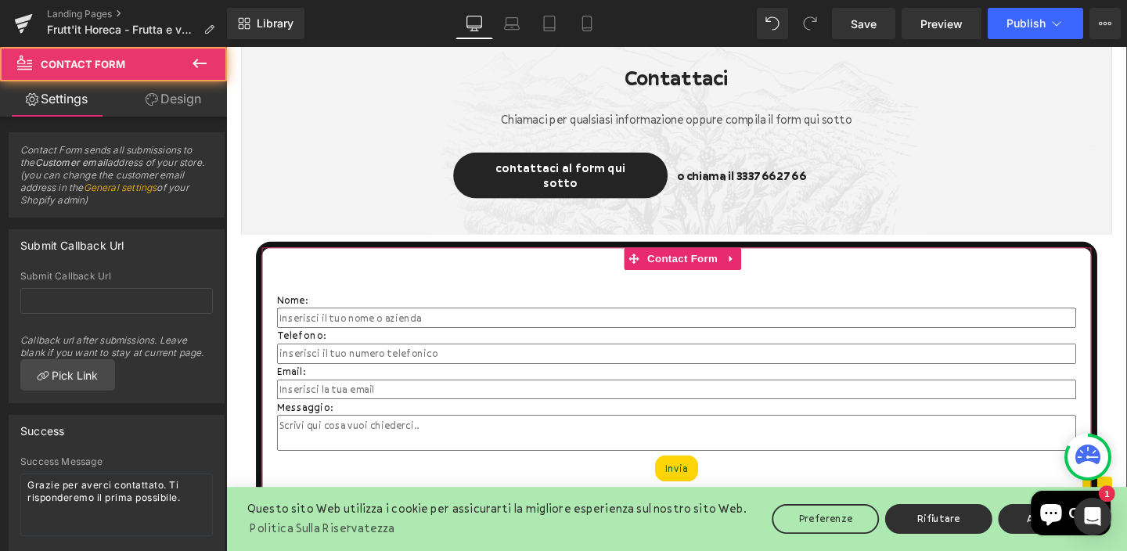
click at [384, 252] on div "Nome: Text Block Text Field Telefono: Text Block Text Field Email: Text Block E…" at bounding box center [700, 393] width 885 height 283
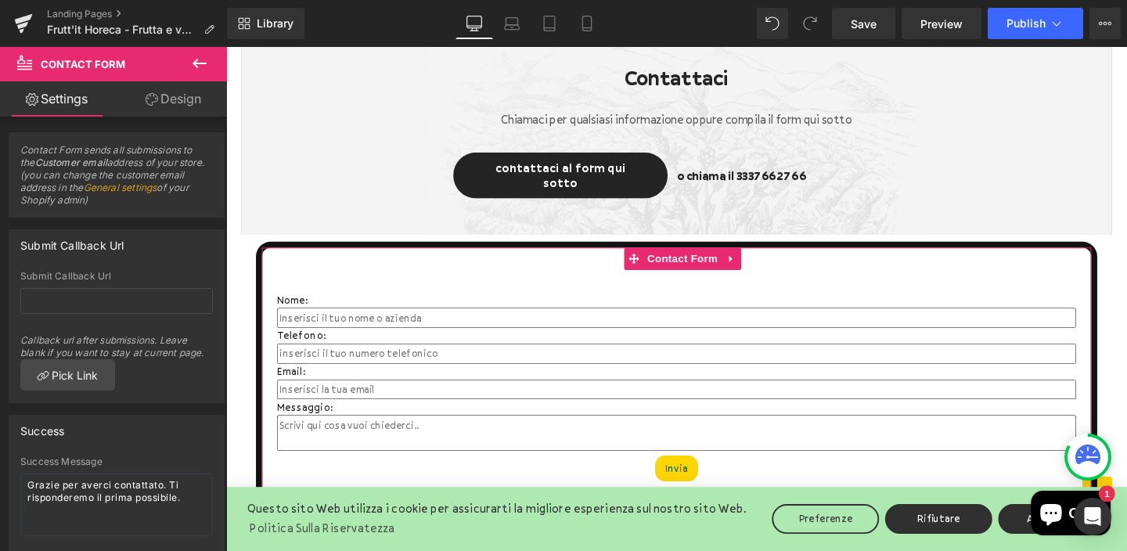
click at [154, 92] on link "Design" at bounding box center [174, 98] width 114 height 35
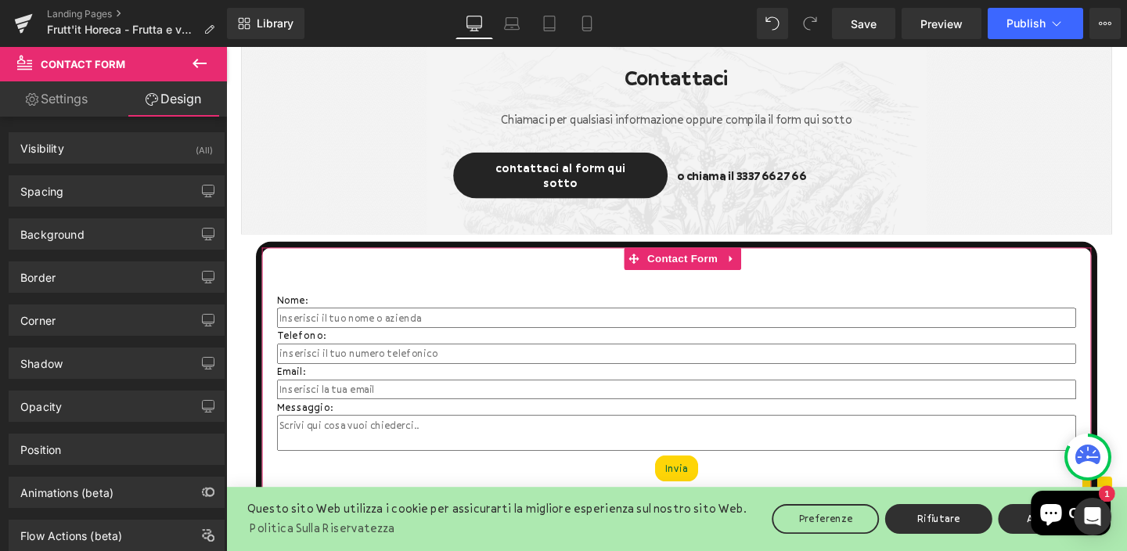
click at [62, 93] on link "Settings" at bounding box center [57, 98] width 114 height 35
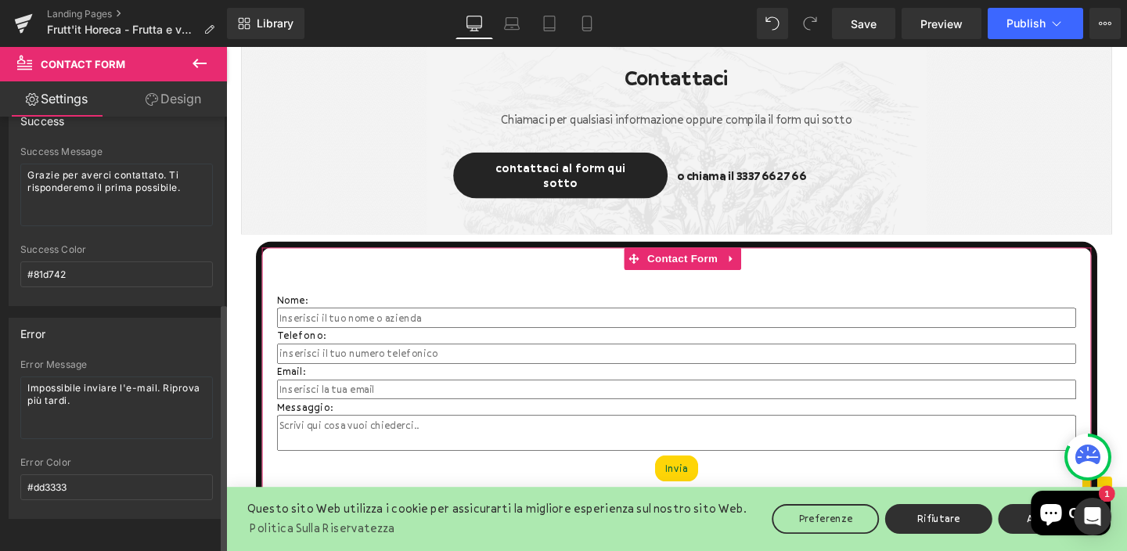
scroll to position [321, 0]
click at [161, 81] on link "Design" at bounding box center [174, 98] width 114 height 35
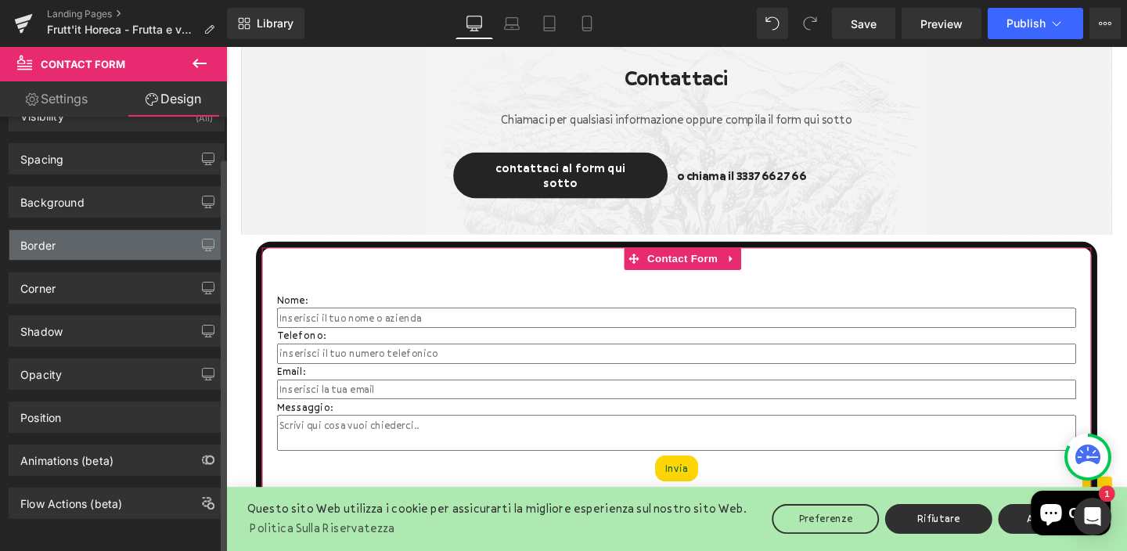
scroll to position [0, 0]
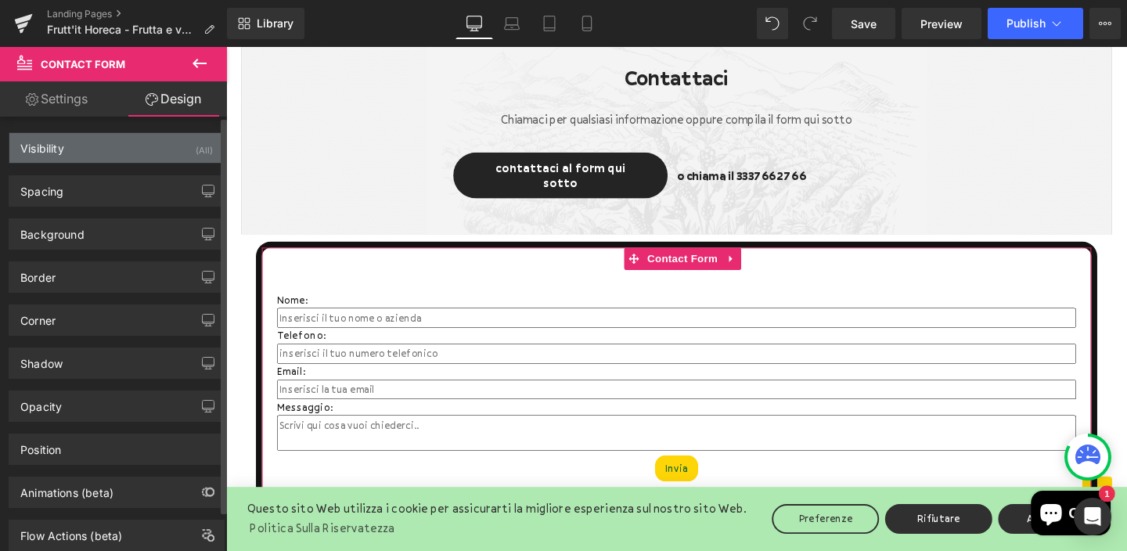
click at [63, 145] on div "Visibility" at bounding box center [42, 144] width 44 height 22
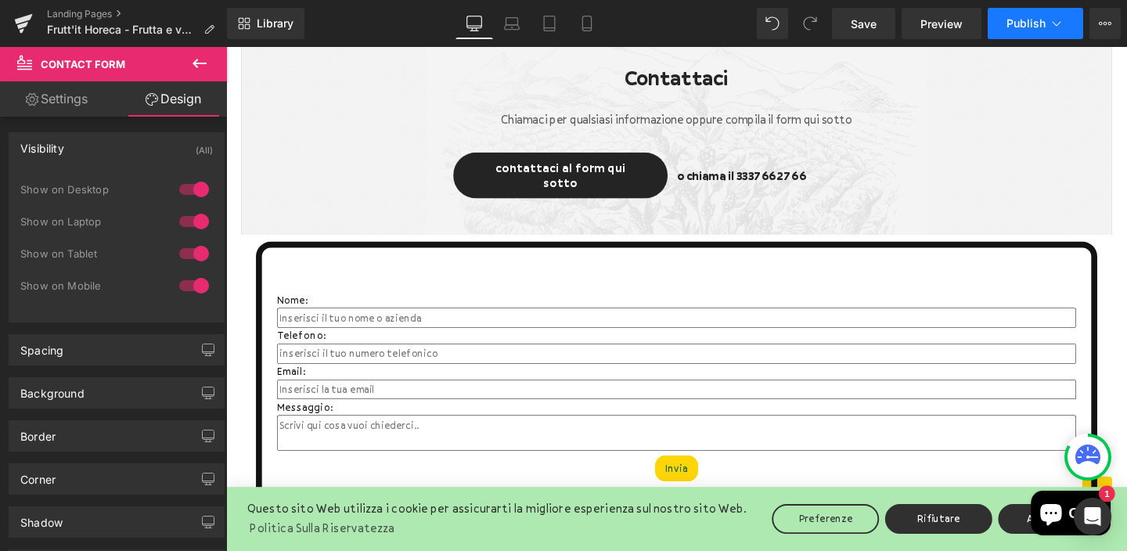
click at [1005, 27] on button "Publish" at bounding box center [1036, 23] width 96 height 31
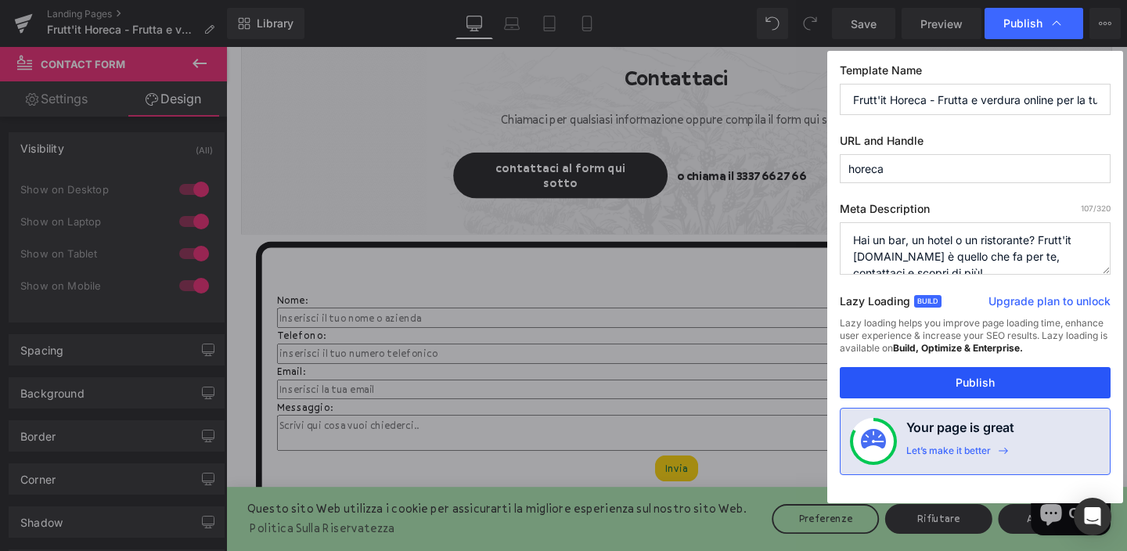
click at [988, 386] on button "Publish" at bounding box center [975, 382] width 271 height 31
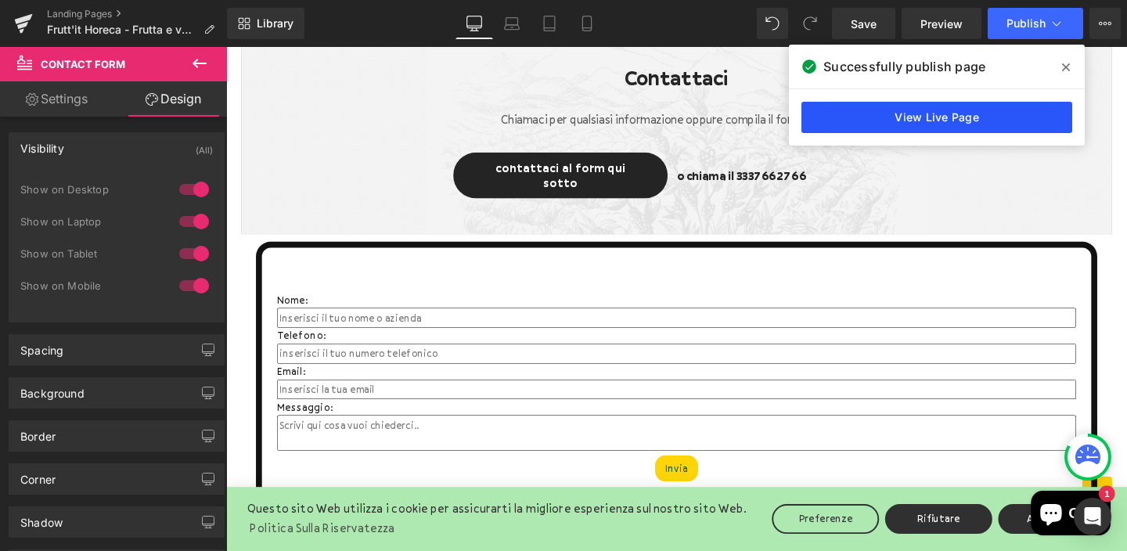
click at [995, 120] on link "View Live Page" at bounding box center [937, 117] width 271 height 31
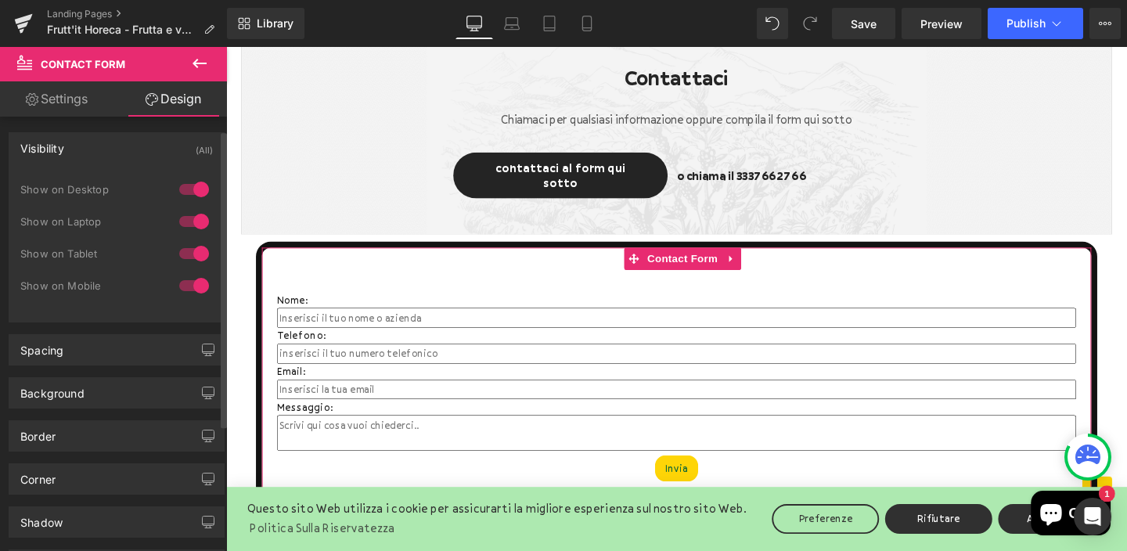
scroll to position [204, 0]
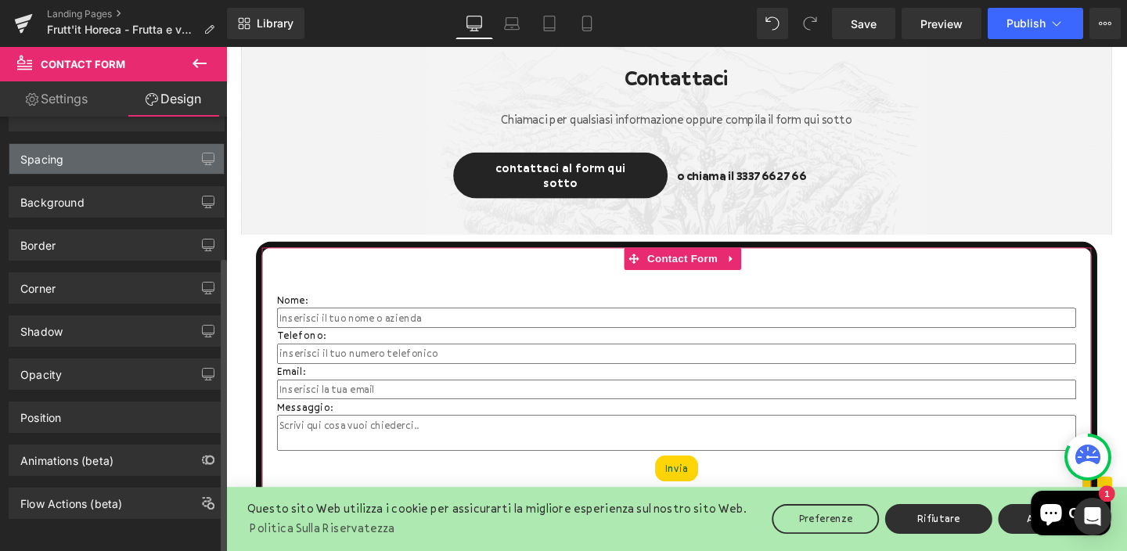
click at [103, 148] on div "Spacing" at bounding box center [116, 159] width 215 height 30
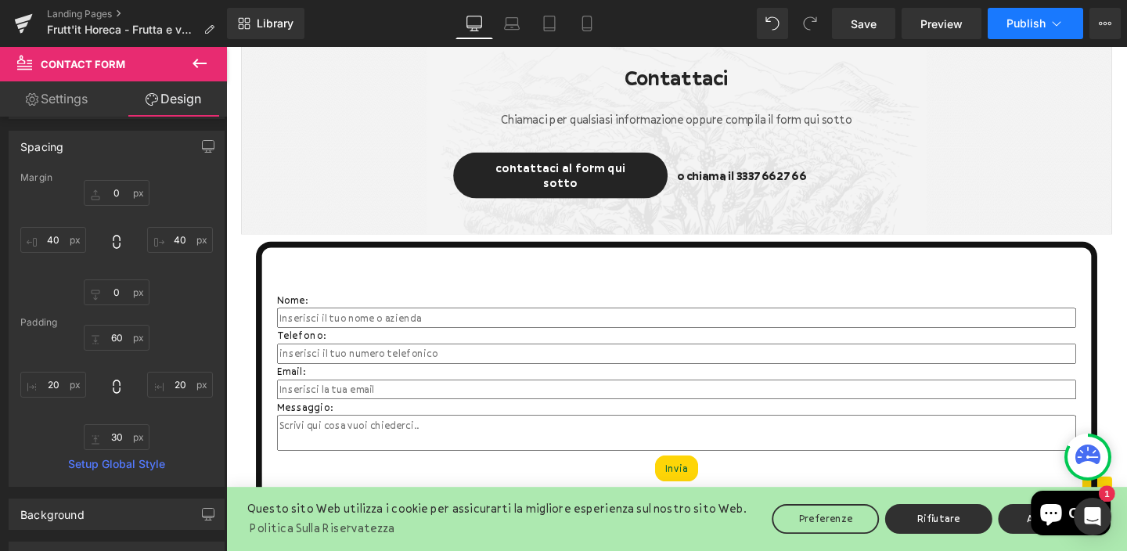
click at [1055, 26] on icon at bounding box center [1057, 24] width 16 height 16
click at [1102, 22] on icon at bounding box center [1101, 23] width 4 height 3
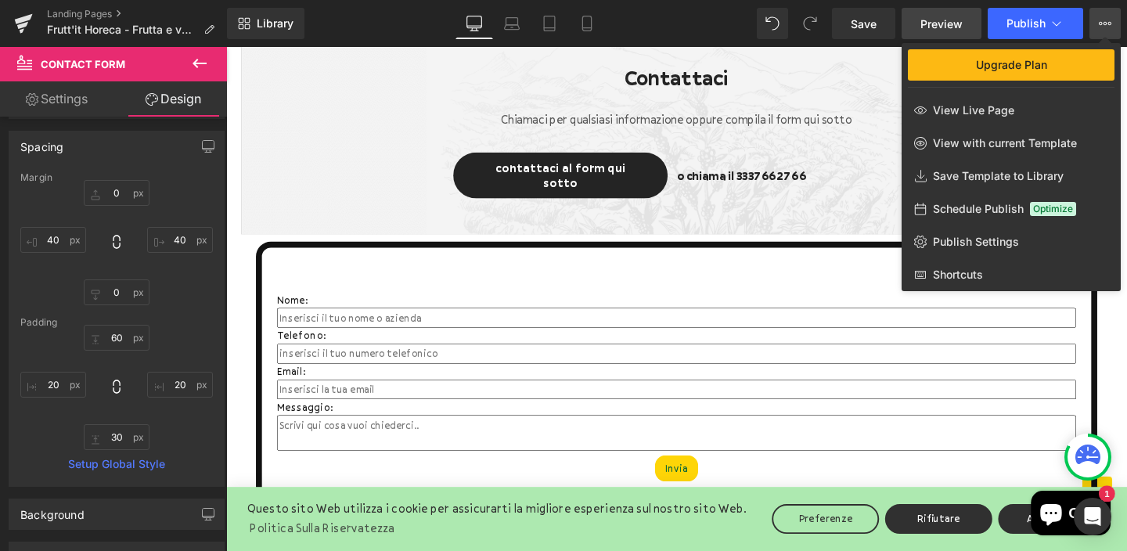
click at [924, 20] on span "Preview" at bounding box center [942, 24] width 42 height 16
